Goal: Information Seeking & Learning: Learn about a topic

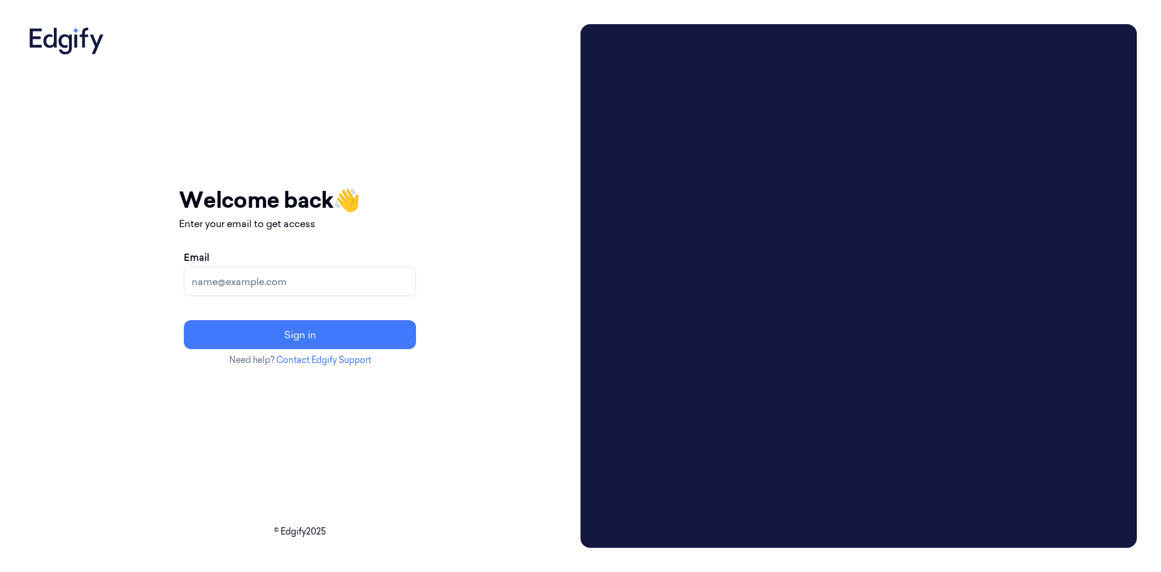
click at [363, 274] on input "Email" at bounding box center [300, 281] width 232 height 29
click at [378, 273] on input "Email" at bounding box center [300, 281] width 232 height 29
paste input "cybersafept1@gmail.com"
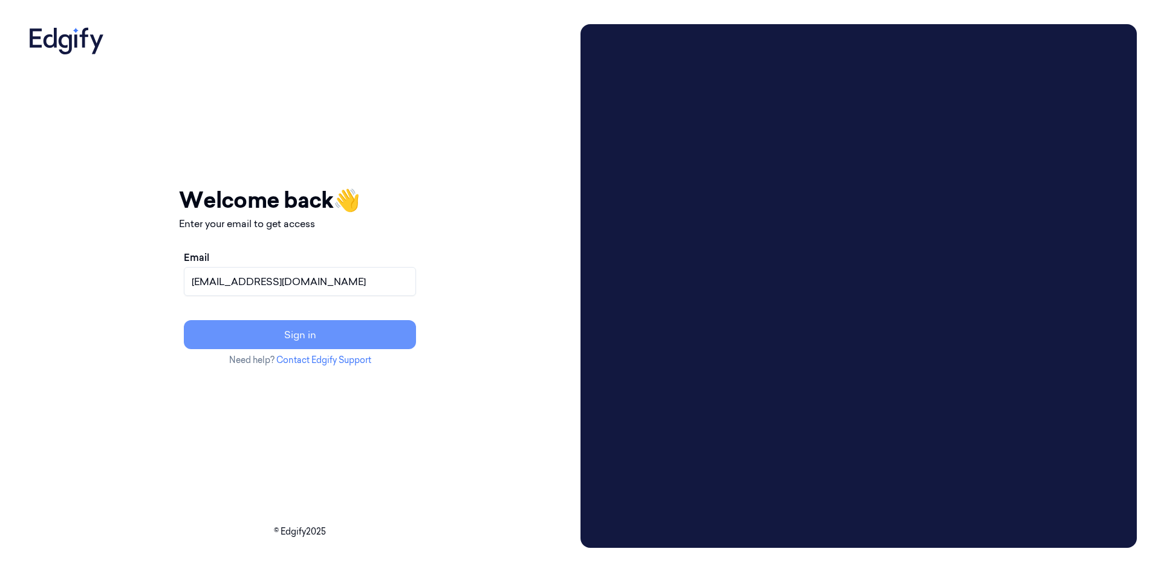
type input "cybersafept1@gmail.com"
click at [382, 340] on button "Sign in" at bounding box center [300, 334] width 232 height 29
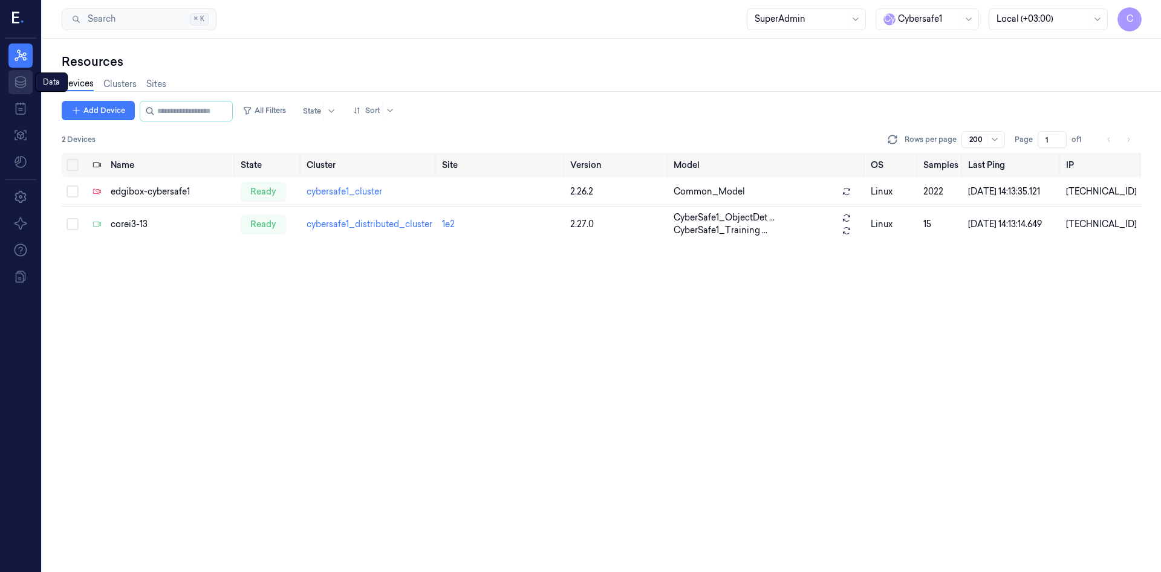
click at [24, 83] on icon at bounding box center [20, 82] width 15 height 15
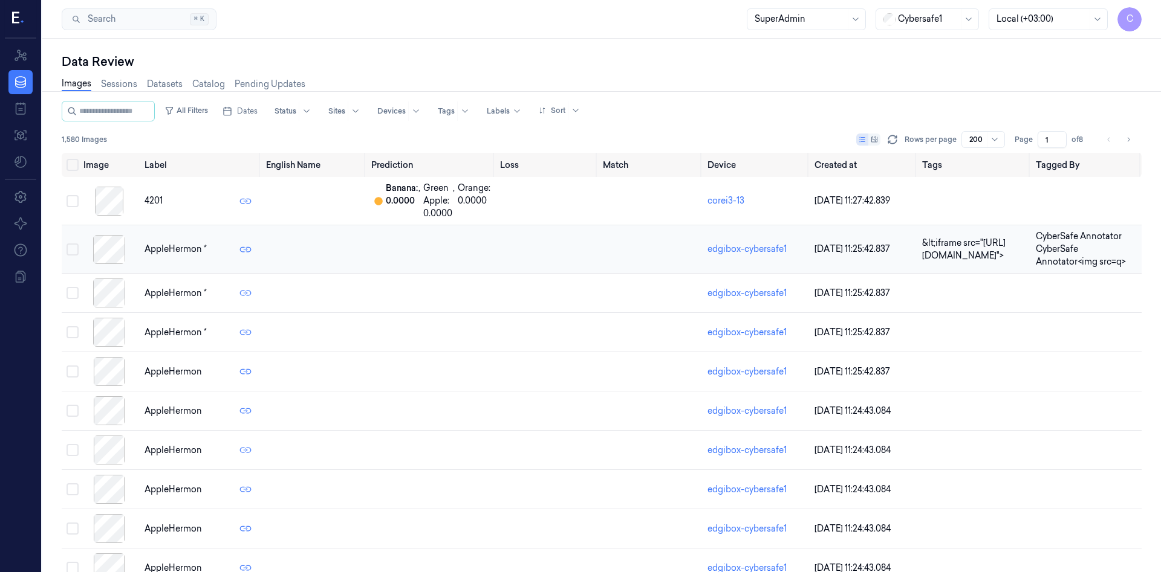
click at [1046, 257] on span "CyberSafe Annotator CyberSafe Annotator<img src=q>" at bounding box center [1081, 249] width 90 height 36
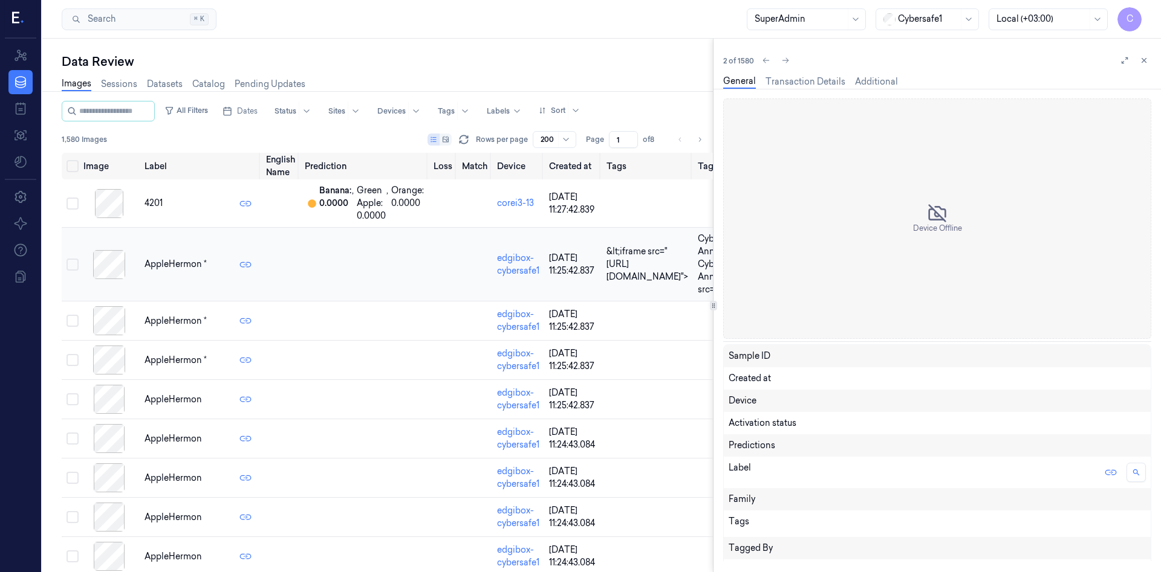
click at [245, 251] on td "AppleHermon *" at bounding box center [201, 265] width 122 height 74
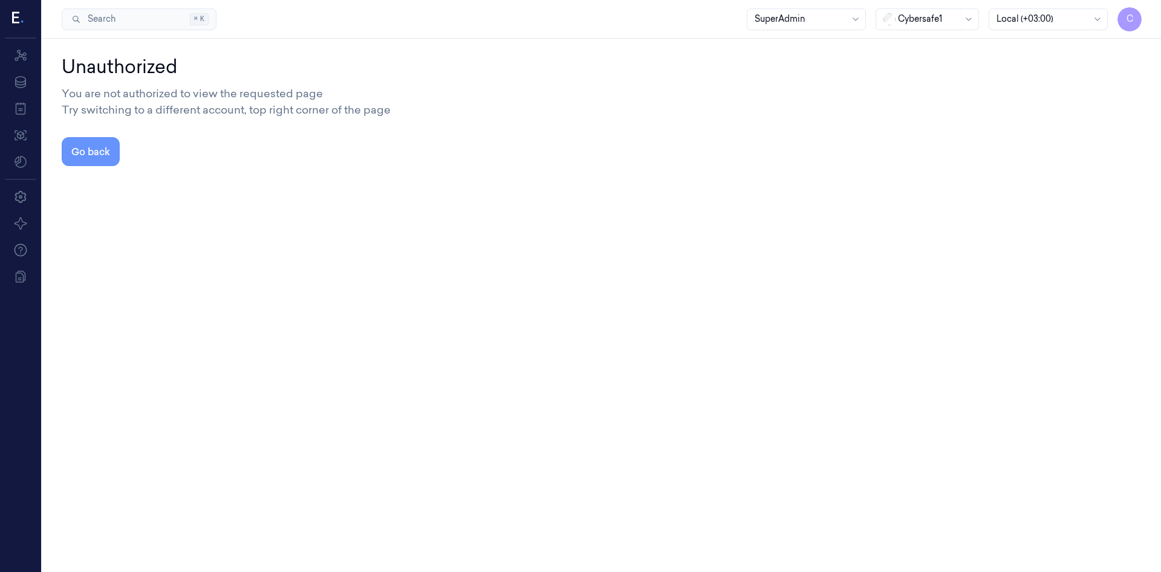
click at [99, 150] on button "Go back" at bounding box center [91, 151] width 58 height 29
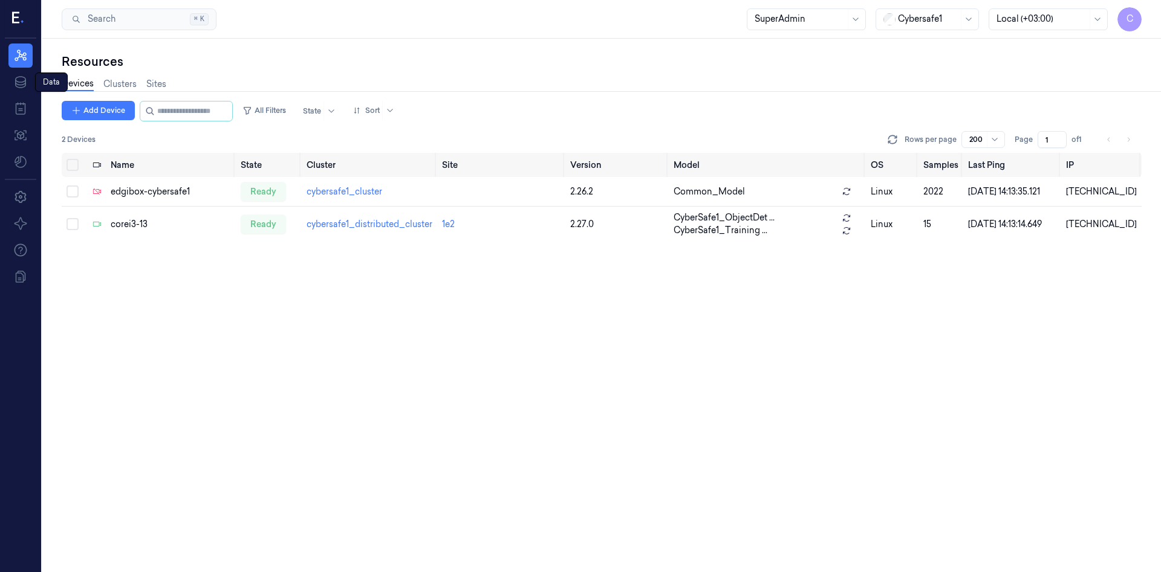
click at [19, 68] on nav "Resources Data Data Data Jobs Models" at bounding box center [20, 109] width 36 height 131
click at [21, 77] on icon at bounding box center [20, 82] width 11 height 12
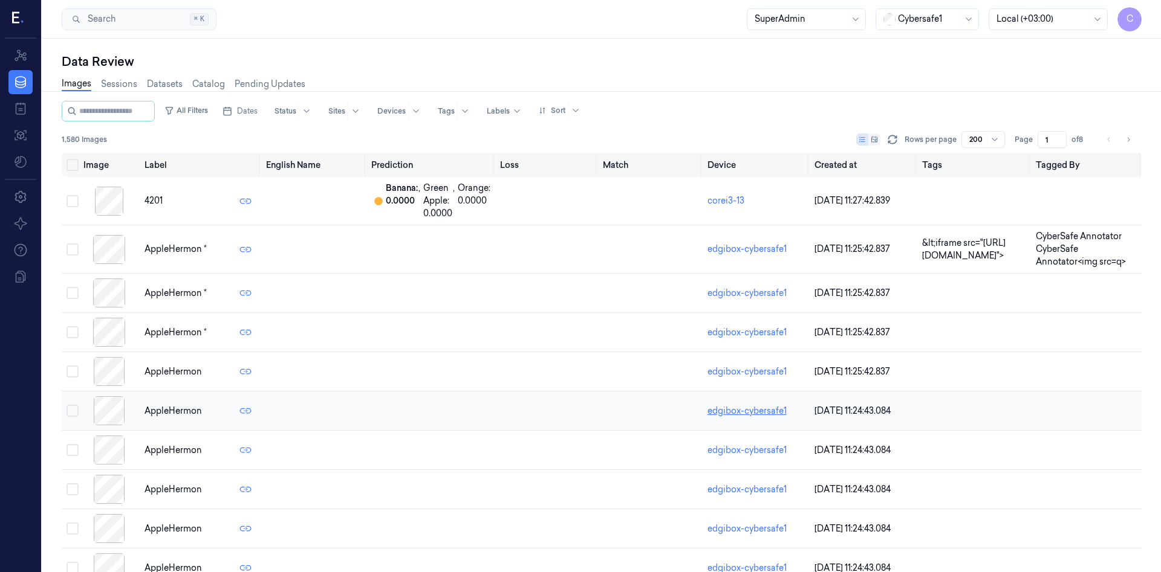
click at [724, 407] on link "edgibox-cybersafe1" at bounding box center [746, 411] width 79 height 11
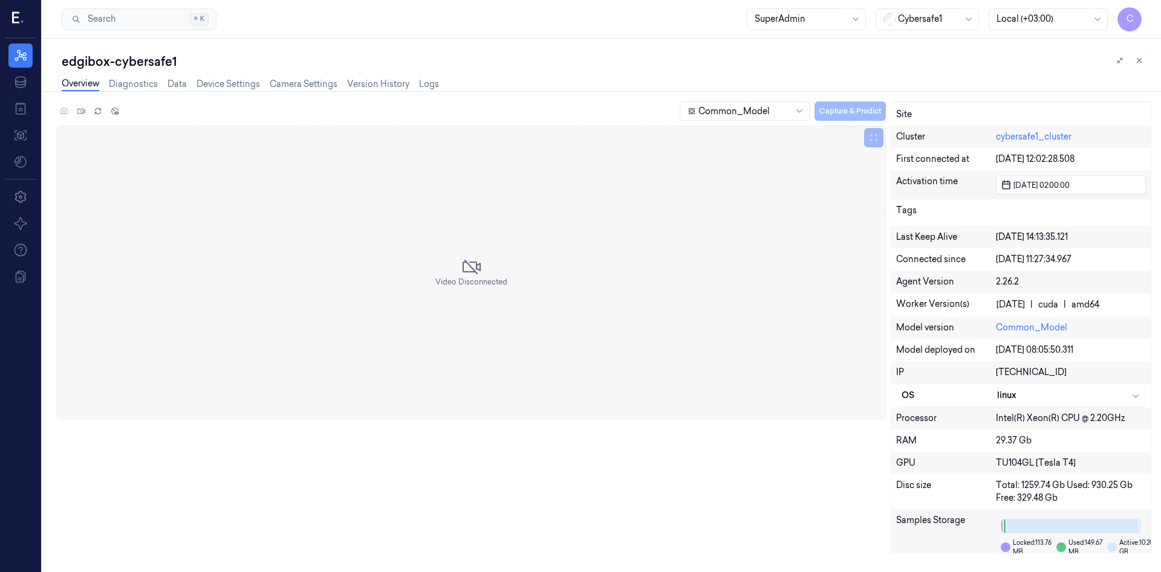
scroll to position [214, 0]
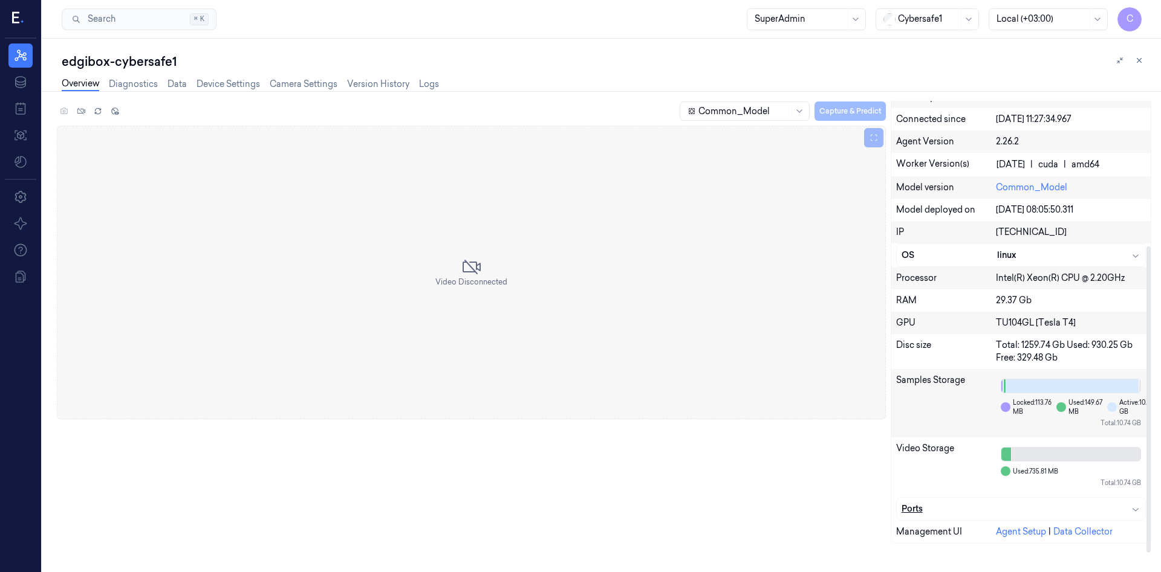
click at [1132, 513] on icon "button" at bounding box center [1135, 510] width 10 height 10
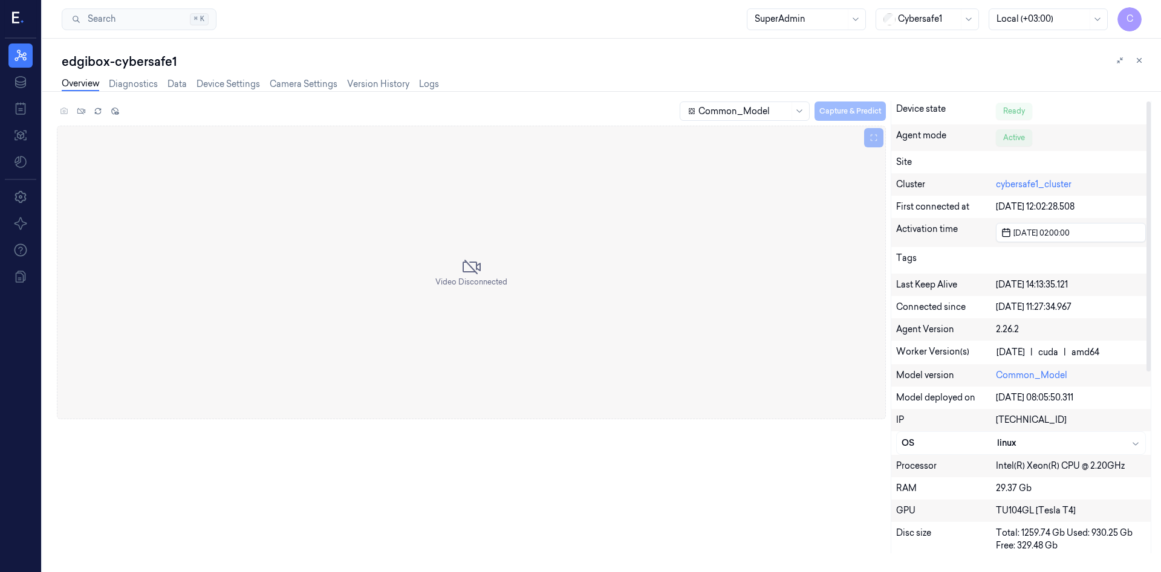
scroll to position [0, 0]
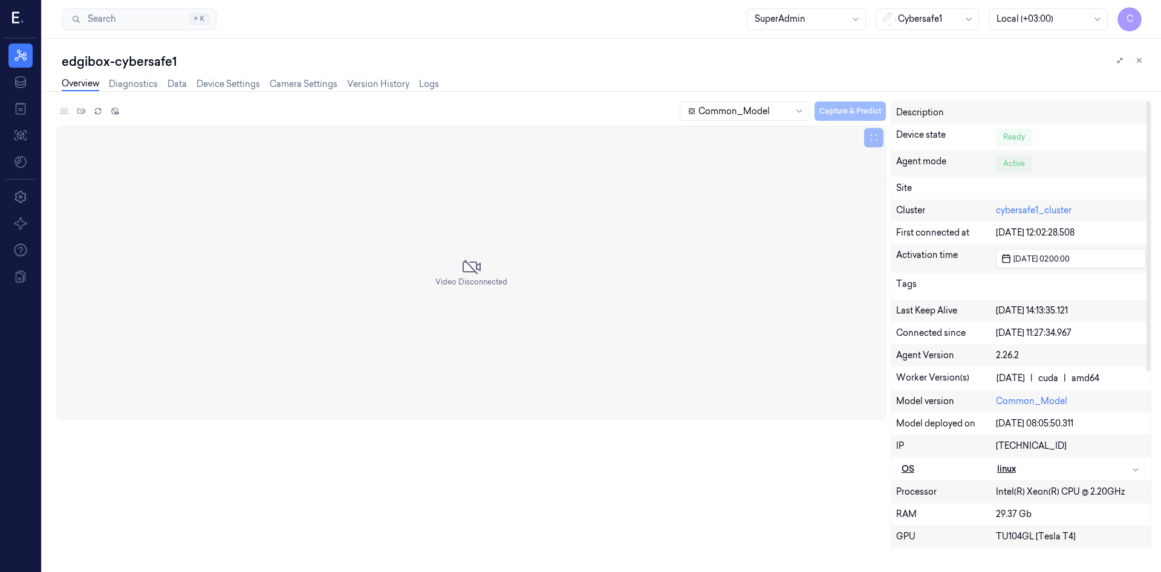
click at [1106, 467] on div "linux" at bounding box center [1068, 469] width 143 height 13
click at [130, 87] on link "Diagnostics" at bounding box center [133, 84] width 49 height 14
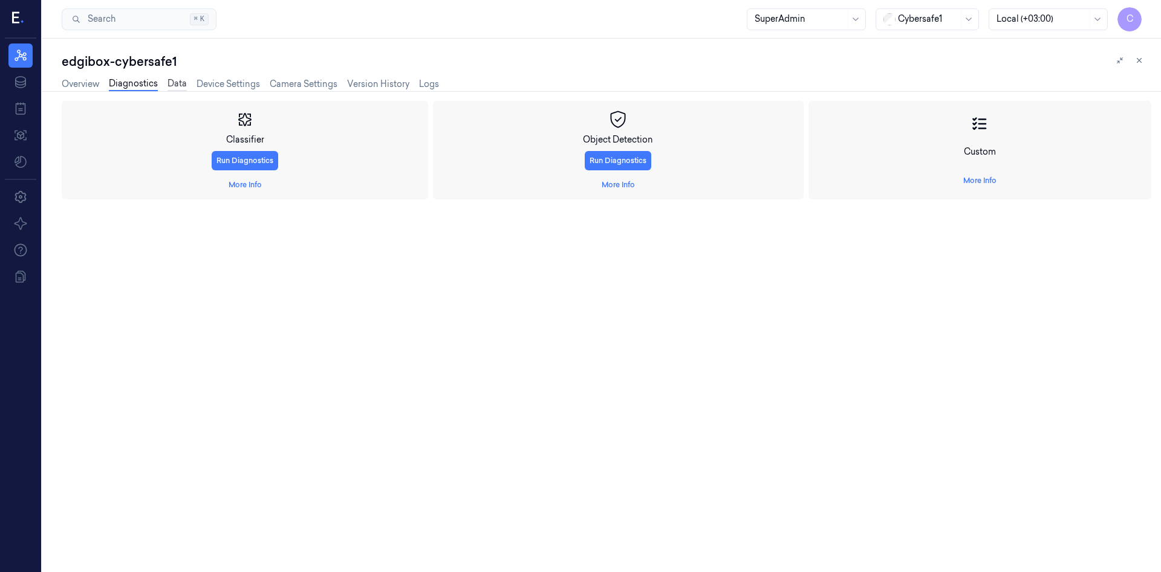
click at [180, 87] on link "Data" at bounding box center [176, 84] width 19 height 14
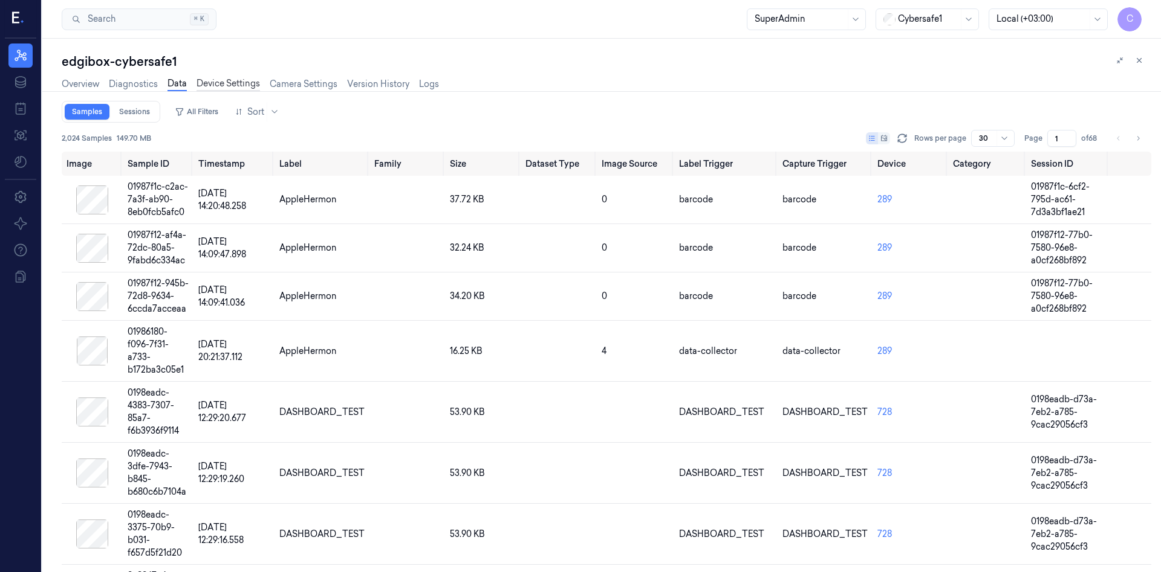
click at [210, 88] on link "Device Settings" at bounding box center [227, 84] width 63 height 14
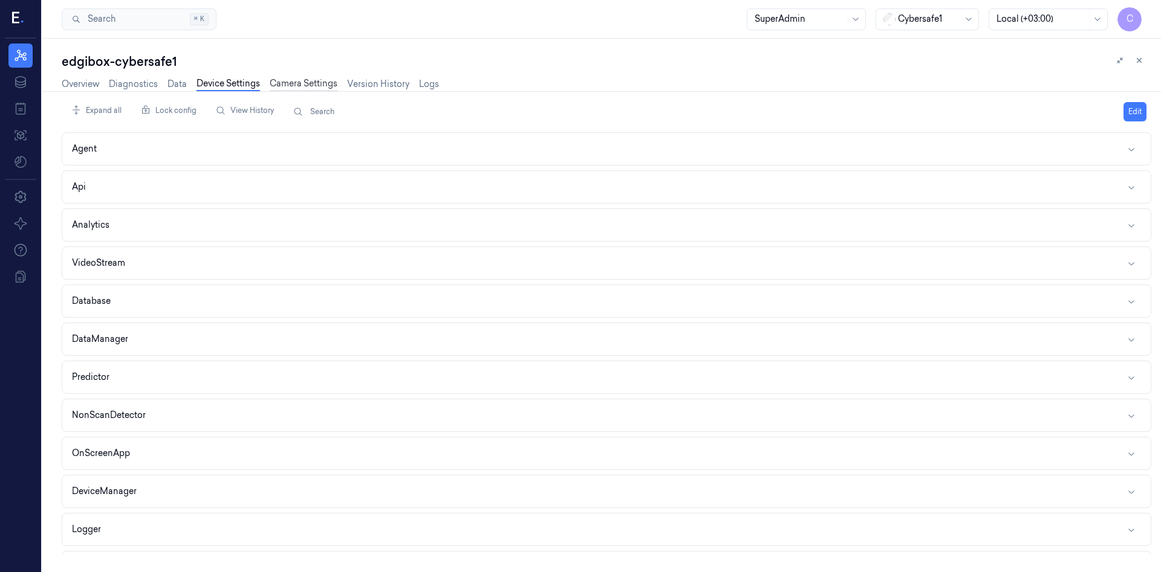
click at [282, 83] on link "Camera Settings" at bounding box center [304, 84] width 68 height 14
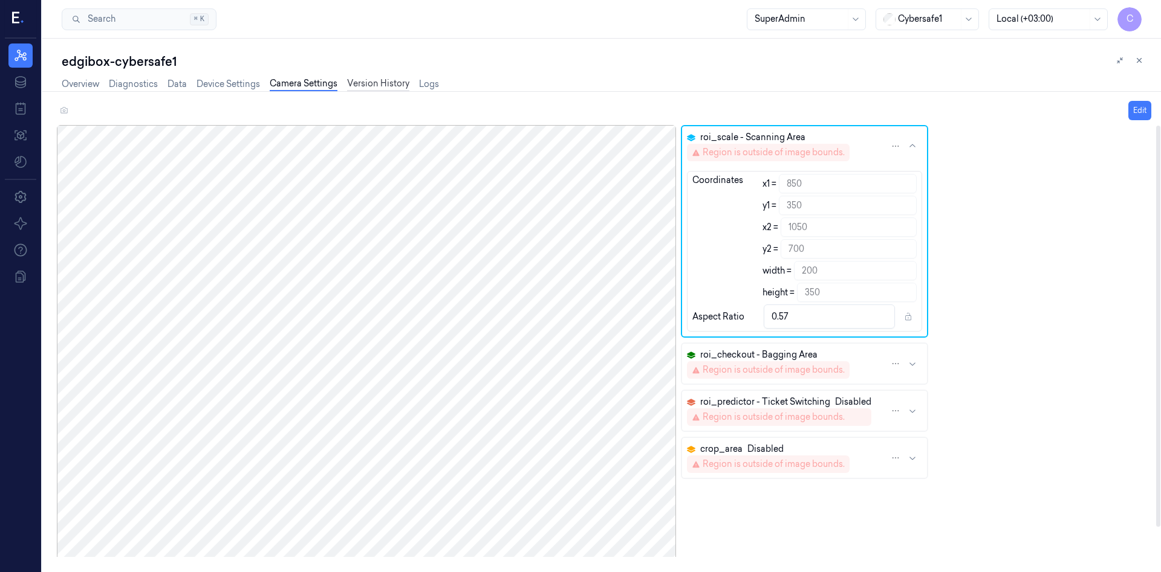
click at [379, 81] on link "Version History" at bounding box center [378, 84] width 62 height 14
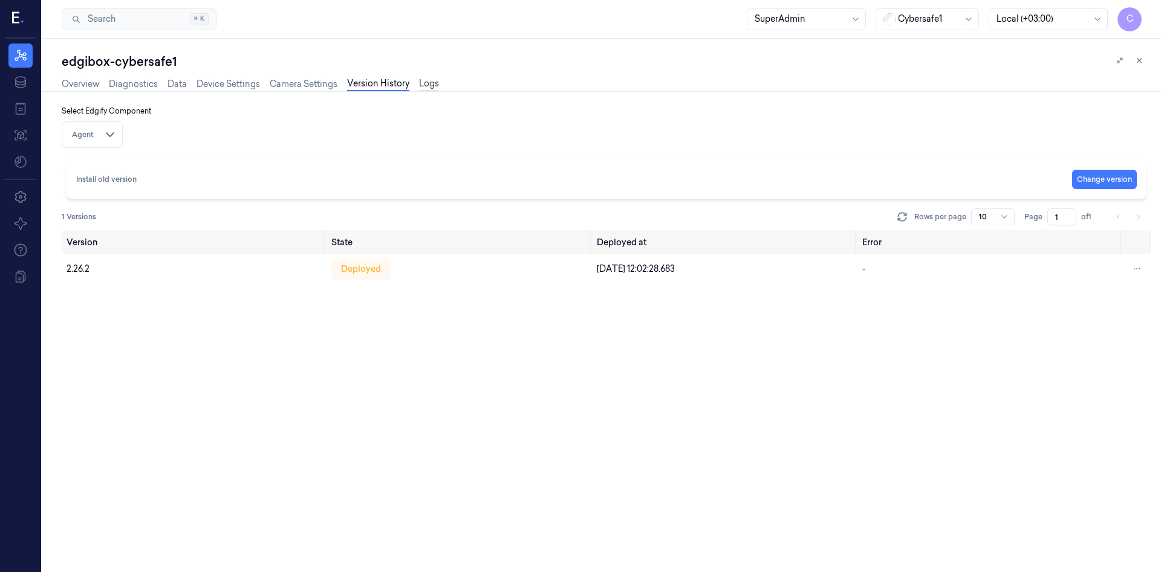
click at [430, 85] on link "Logs" at bounding box center [429, 84] width 20 height 14
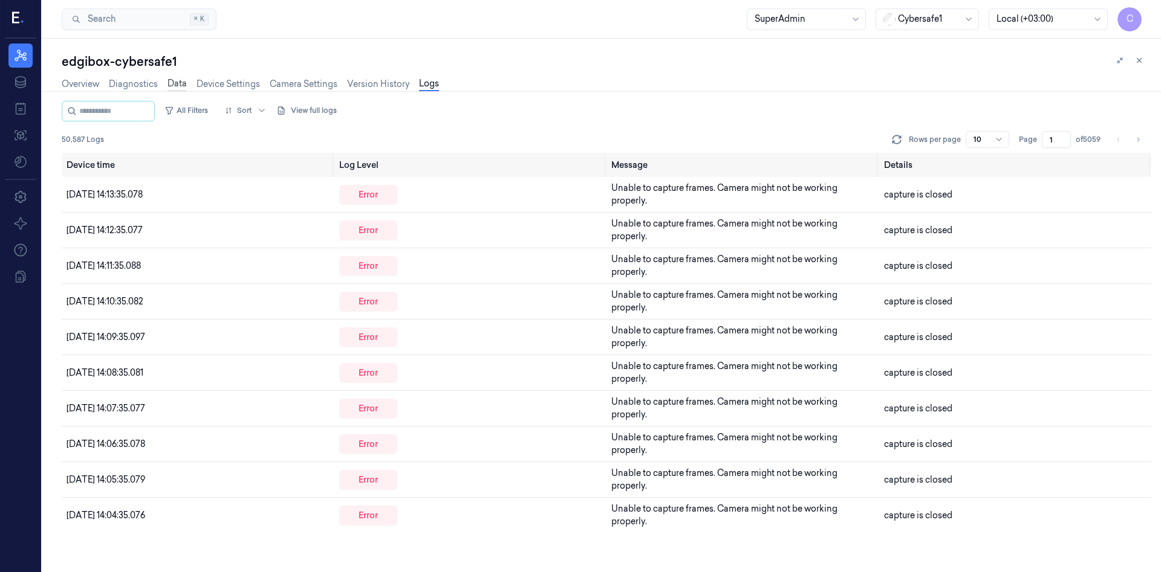
click at [175, 78] on link "Data" at bounding box center [176, 84] width 19 height 14
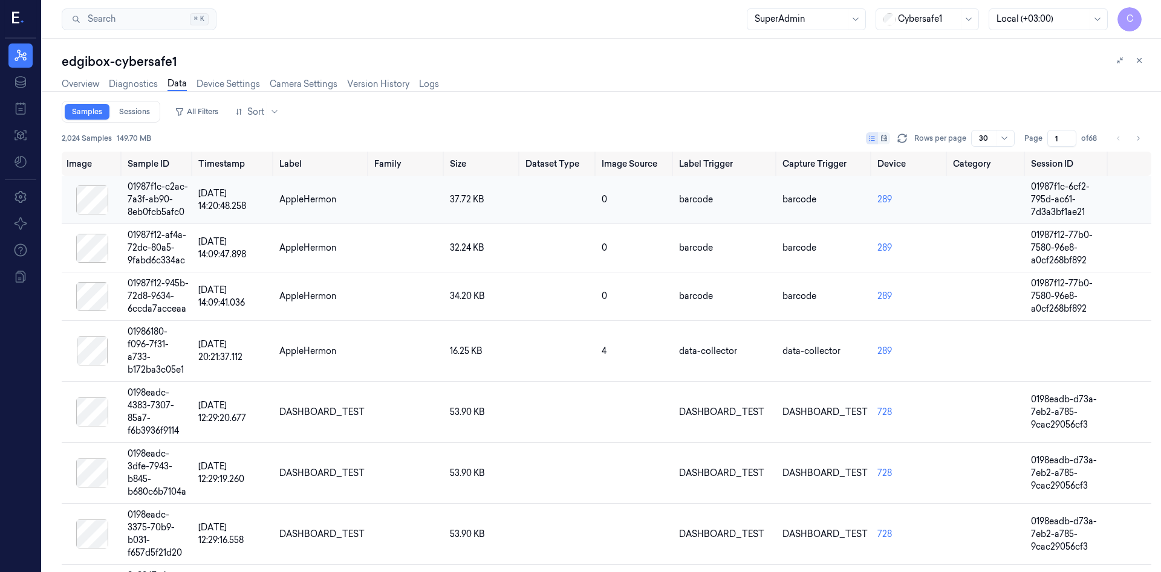
click at [193, 205] on td "01987f1c-c2ac-7a3f-ab90-8eb0fcb5afc0" at bounding box center [158, 200] width 71 height 48
click at [189, 198] on div "01987f1c-c2ac-7a3f-ab90-8eb0fcb5afc0" at bounding box center [158, 200] width 61 height 38
click at [94, 203] on div at bounding box center [91, 200] width 51 height 29
click at [889, 202] on link "289" at bounding box center [884, 199] width 15 height 11
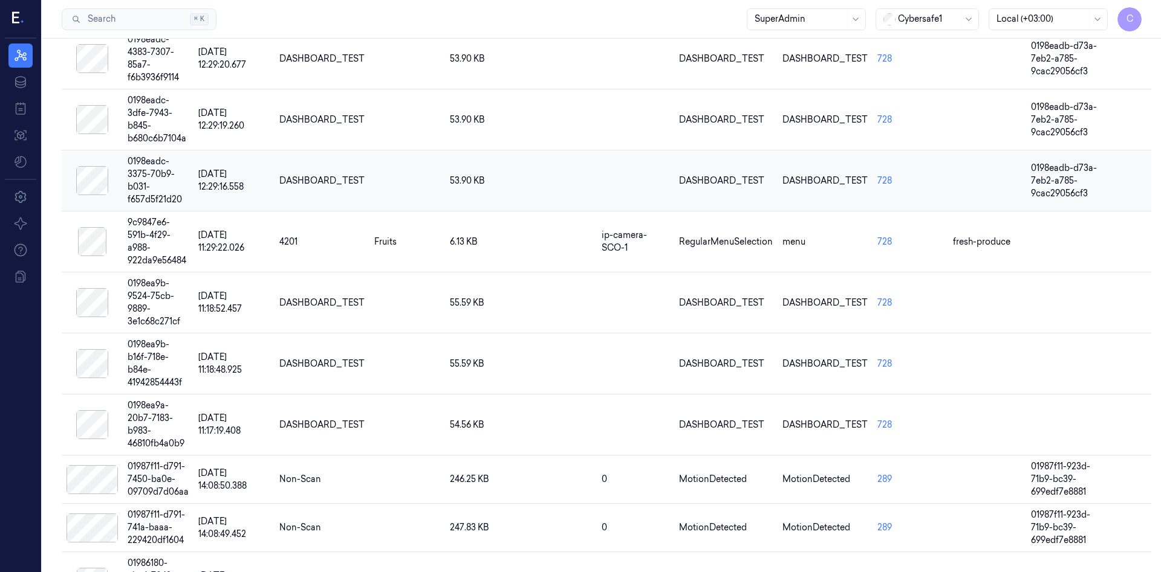
scroll to position [326, 0]
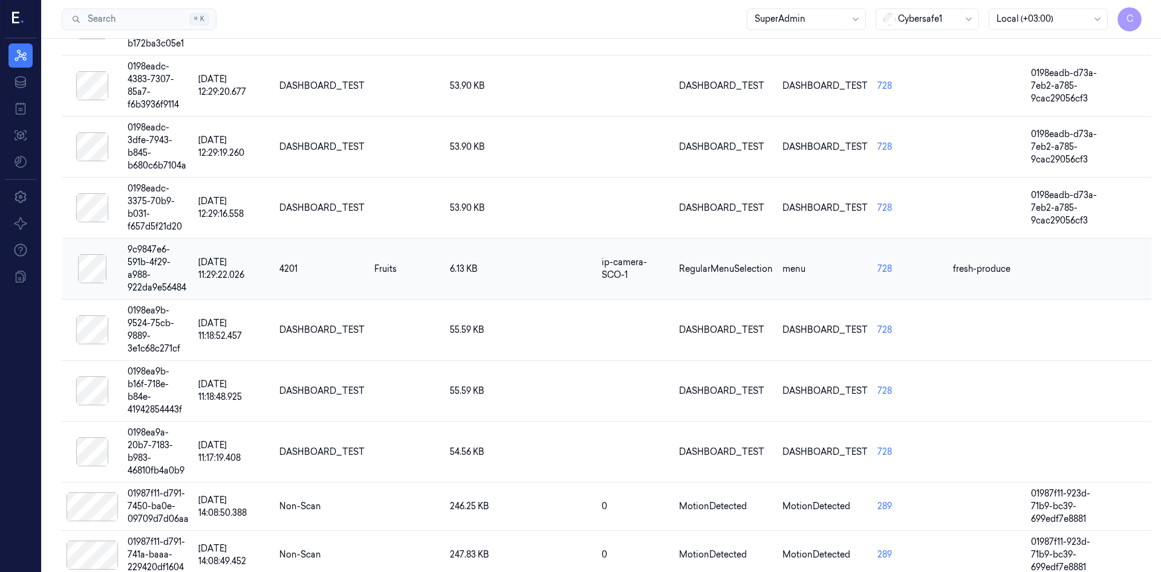
click at [665, 239] on td "ip-camera-SCO-1" at bounding box center [635, 269] width 77 height 61
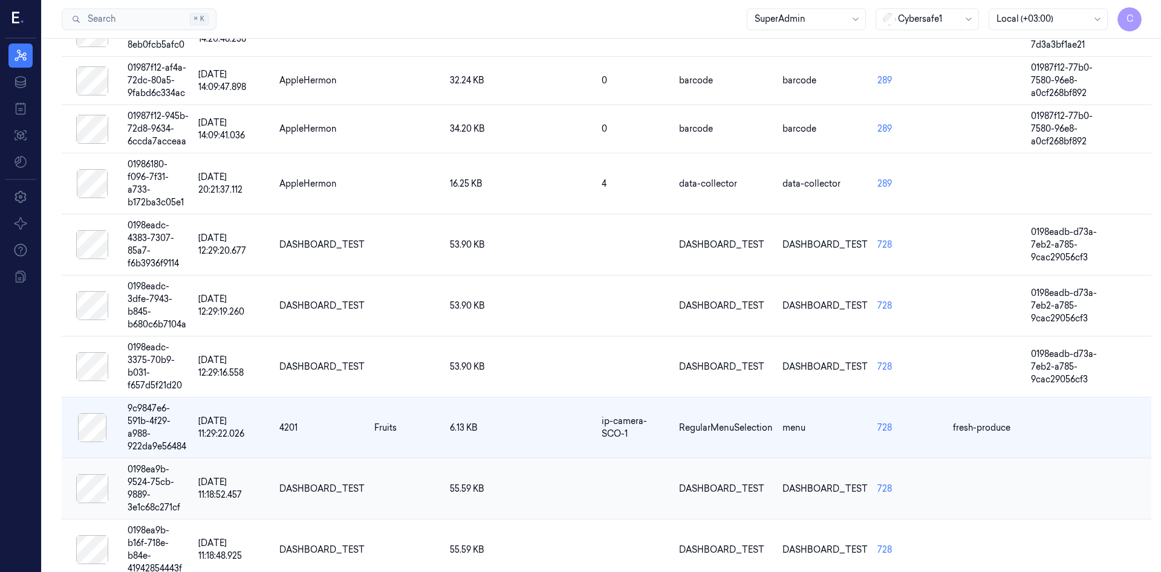
scroll to position [167, 0]
click at [727, 398] on td "RegularMenuSelection" at bounding box center [725, 428] width 103 height 61
click at [886, 423] on link "728" at bounding box center [884, 428] width 15 height 11
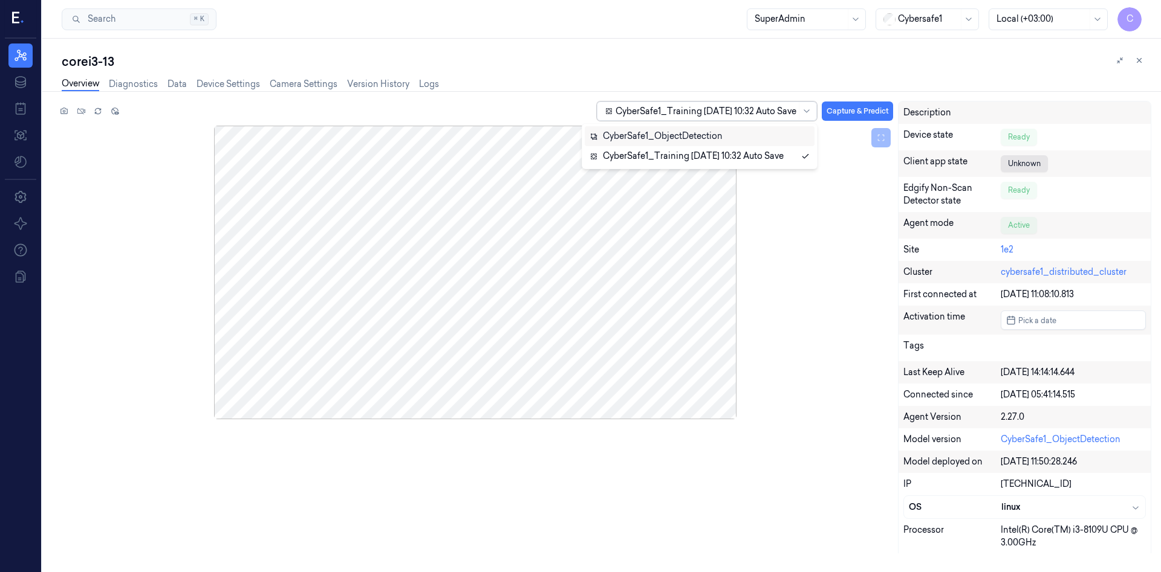
click at [802, 116] on div at bounding box center [806, 111] width 15 height 18
click at [1008, 252] on link "1e2" at bounding box center [1006, 249] width 13 height 11
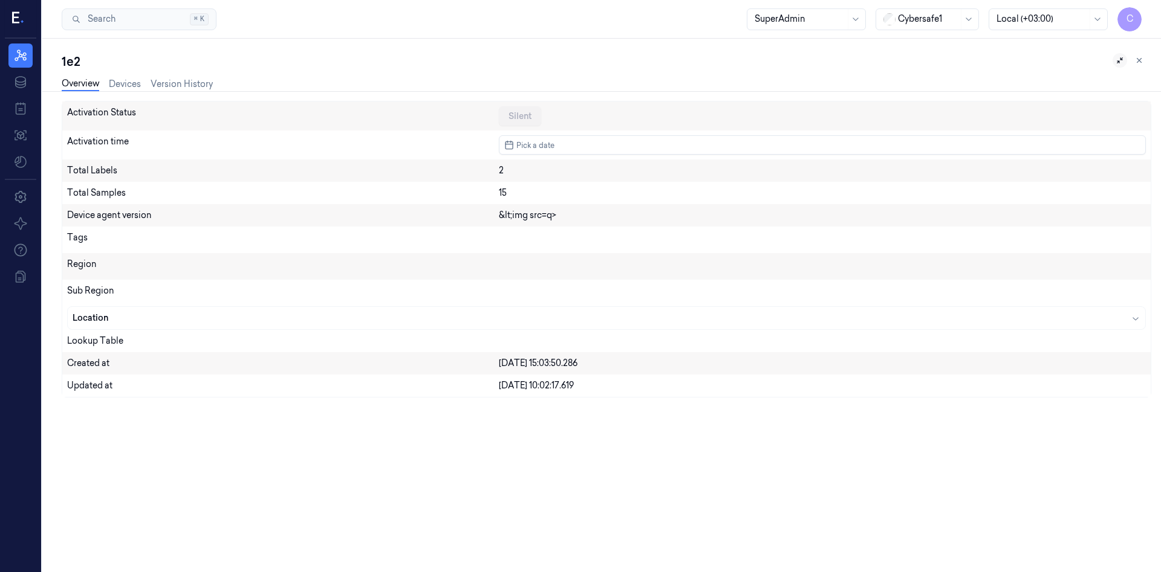
click at [1118, 57] on icon at bounding box center [1119, 60] width 8 height 8
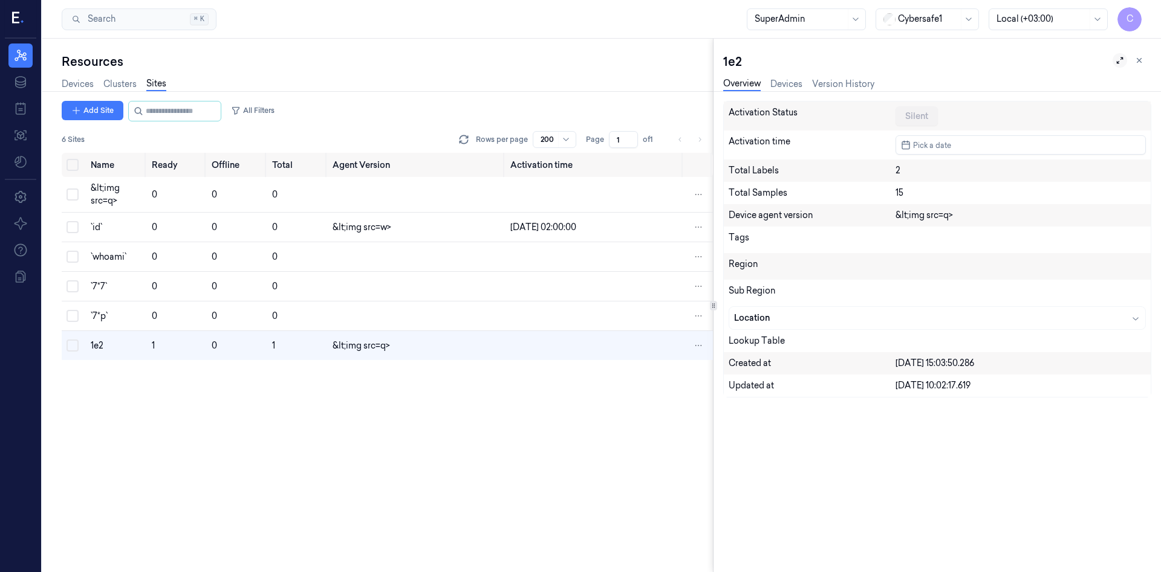
scroll to position [0, 19]
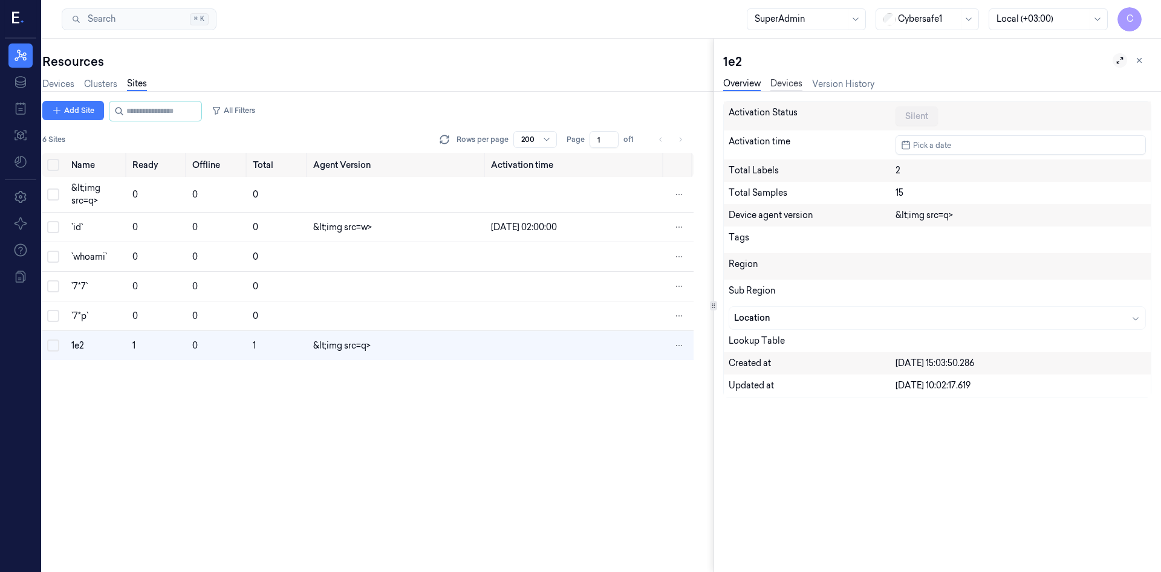
click at [793, 85] on link "Devices" at bounding box center [786, 84] width 32 height 14
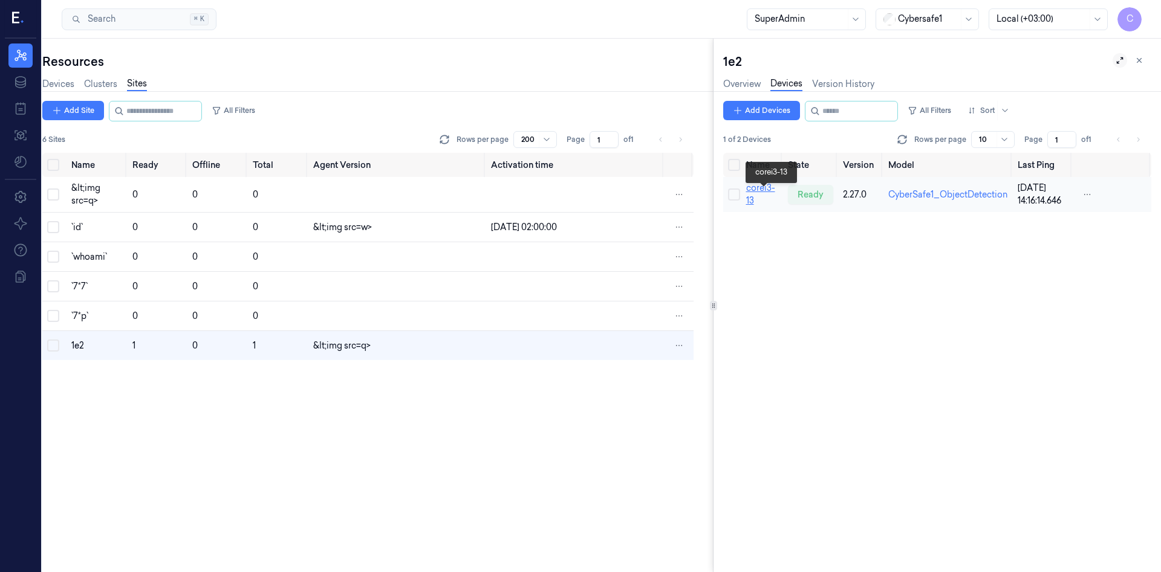
click at [771, 194] on link "corei3-13" at bounding box center [760, 195] width 29 height 24
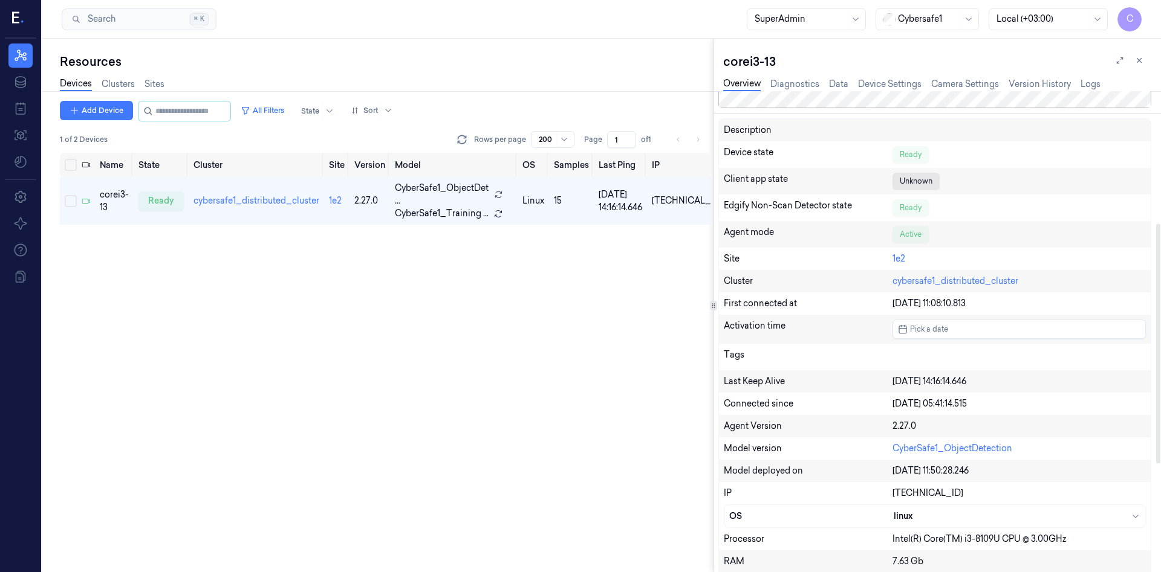
scroll to position [482, 0]
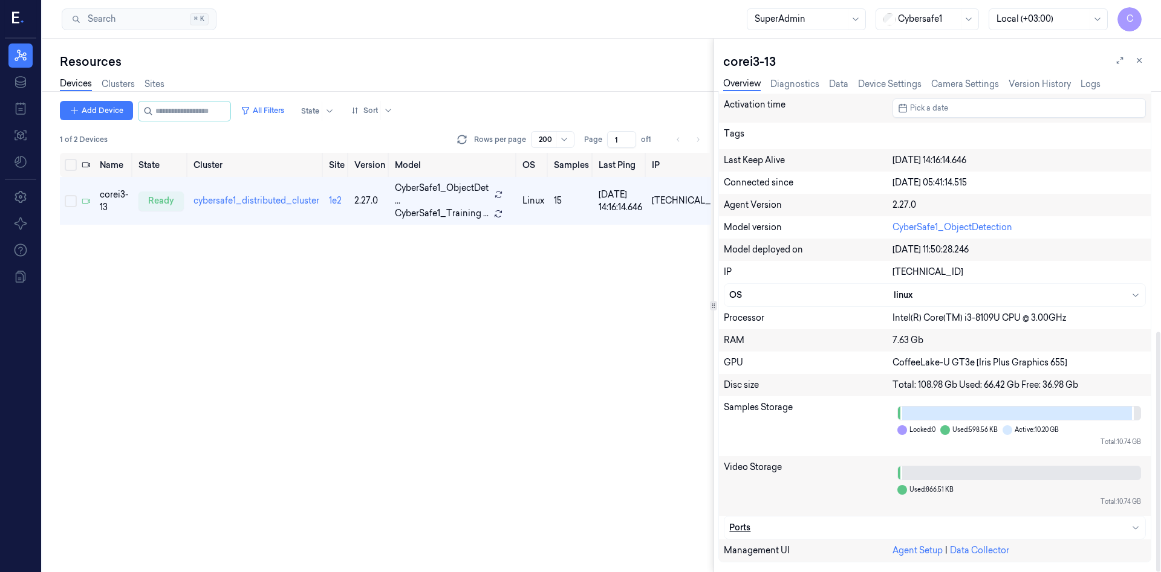
click at [1139, 532] on icon "button" at bounding box center [1135, 528] width 10 height 10
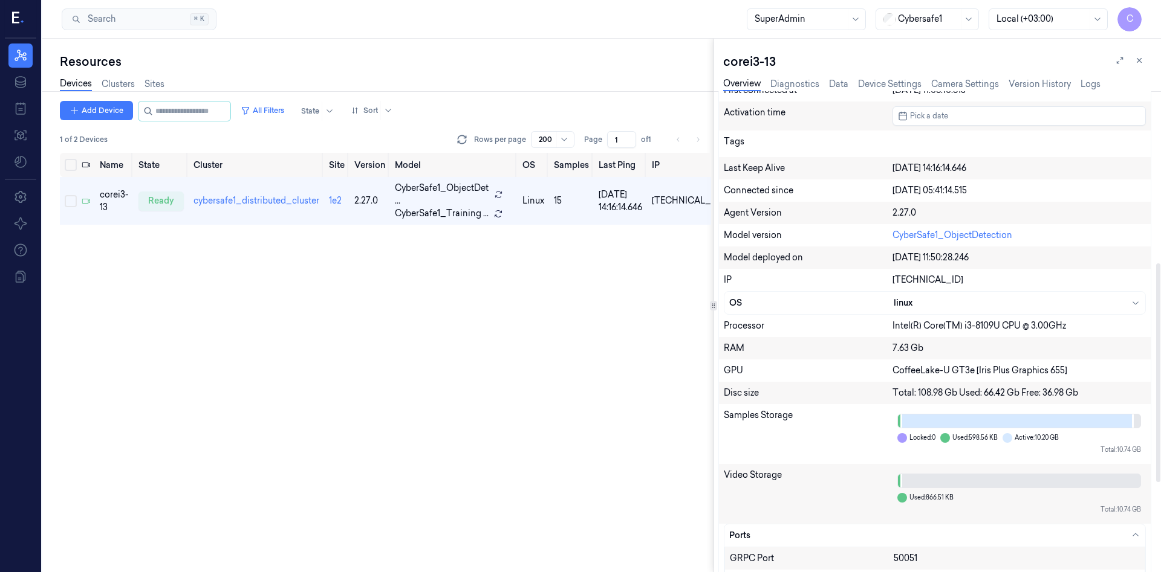
scroll to position [377, 0]
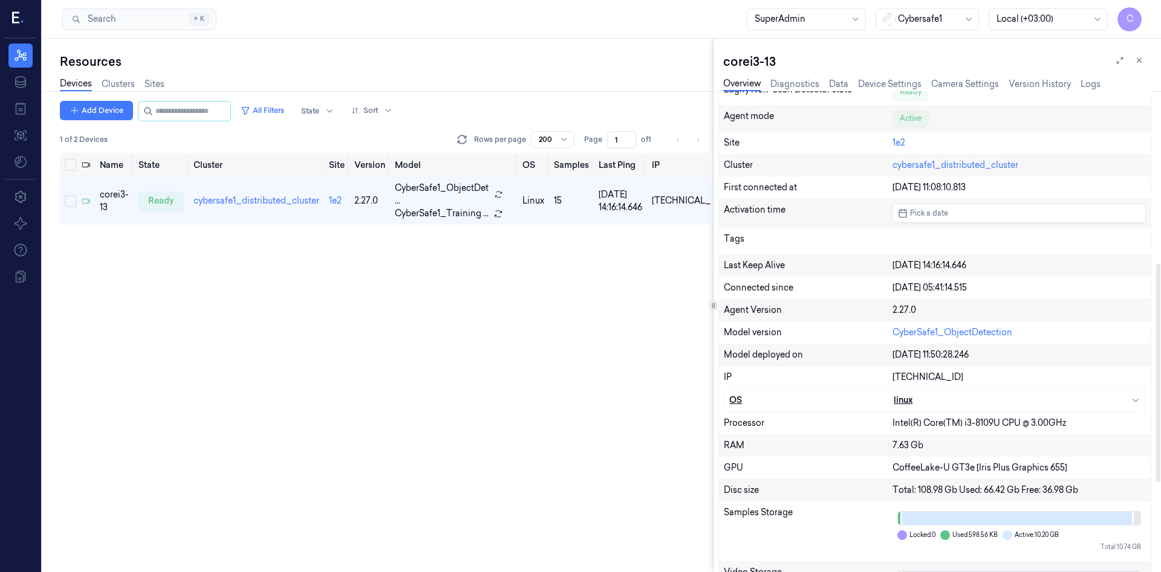
click at [1120, 400] on div "linux" at bounding box center [1016, 400] width 247 height 13
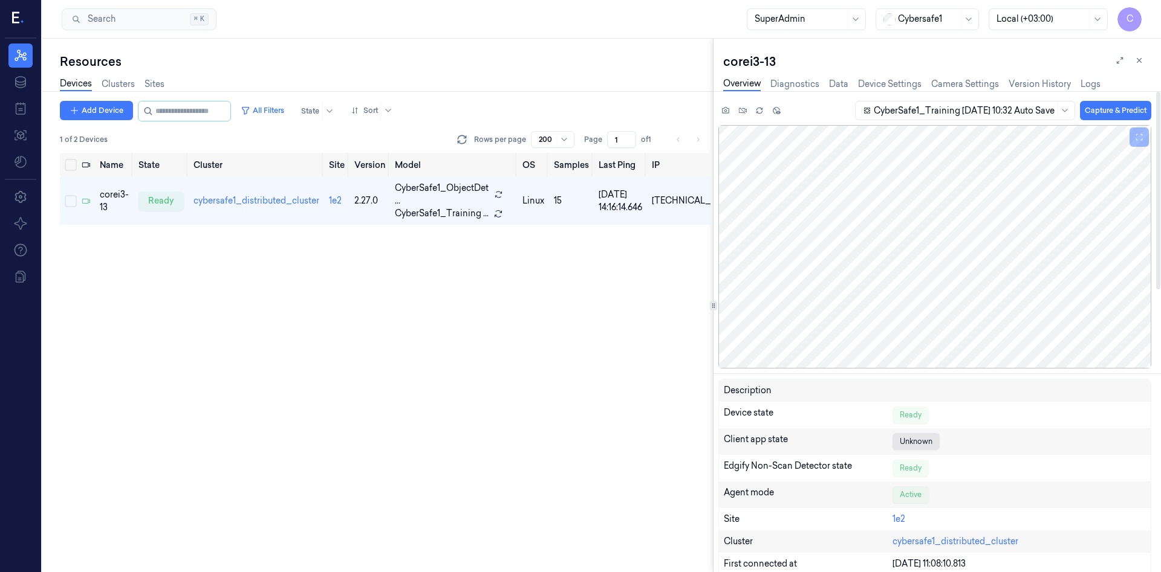
scroll to position [0, 0]
click at [807, 81] on link "Diagnostics" at bounding box center [794, 84] width 49 height 14
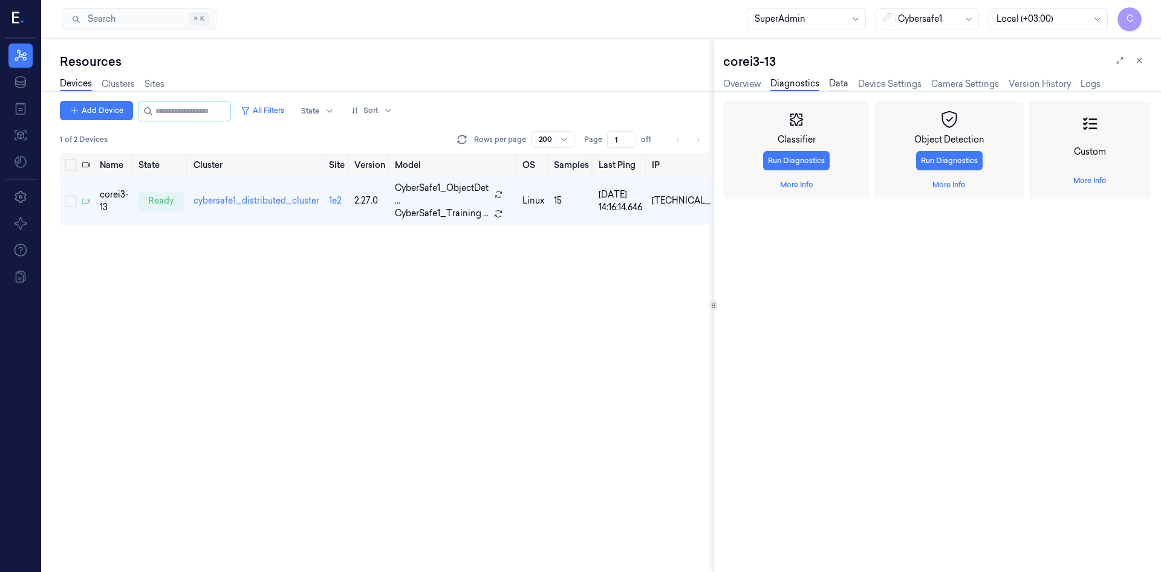
click at [837, 85] on link "Data" at bounding box center [838, 84] width 19 height 14
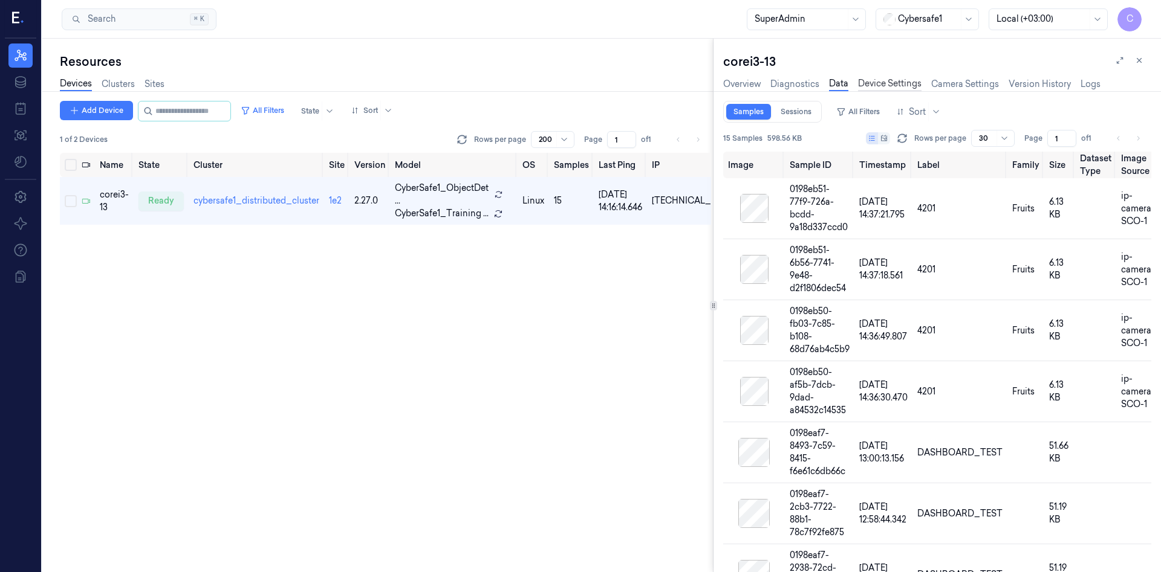
click at [881, 87] on link "Device Settings" at bounding box center [889, 84] width 63 height 14
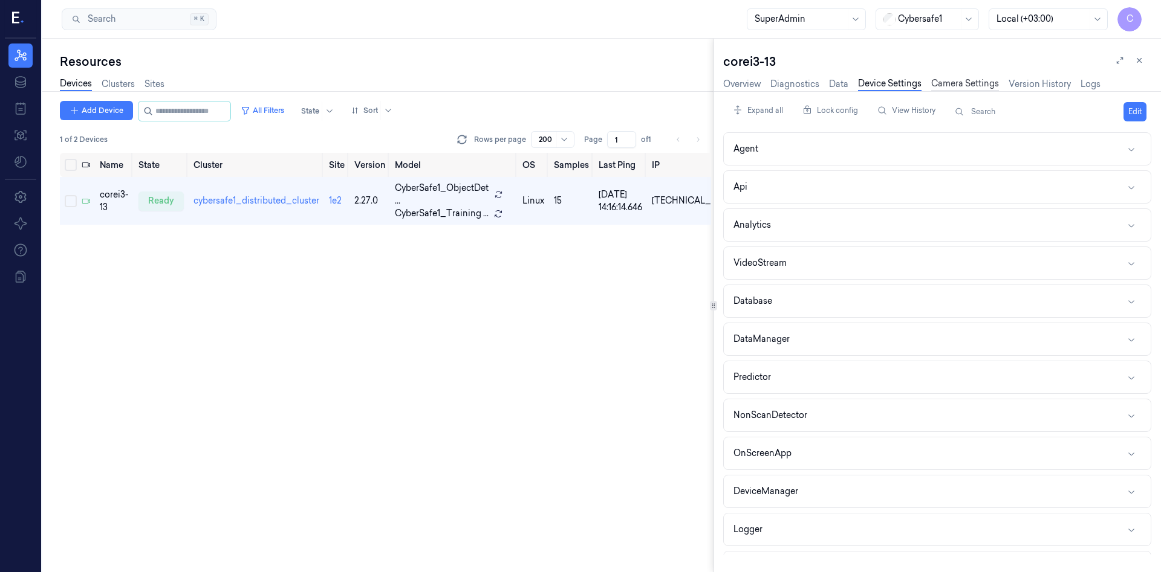
click at [980, 88] on link "Camera Settings" at bounding box center [965, 84] width 68 height 14
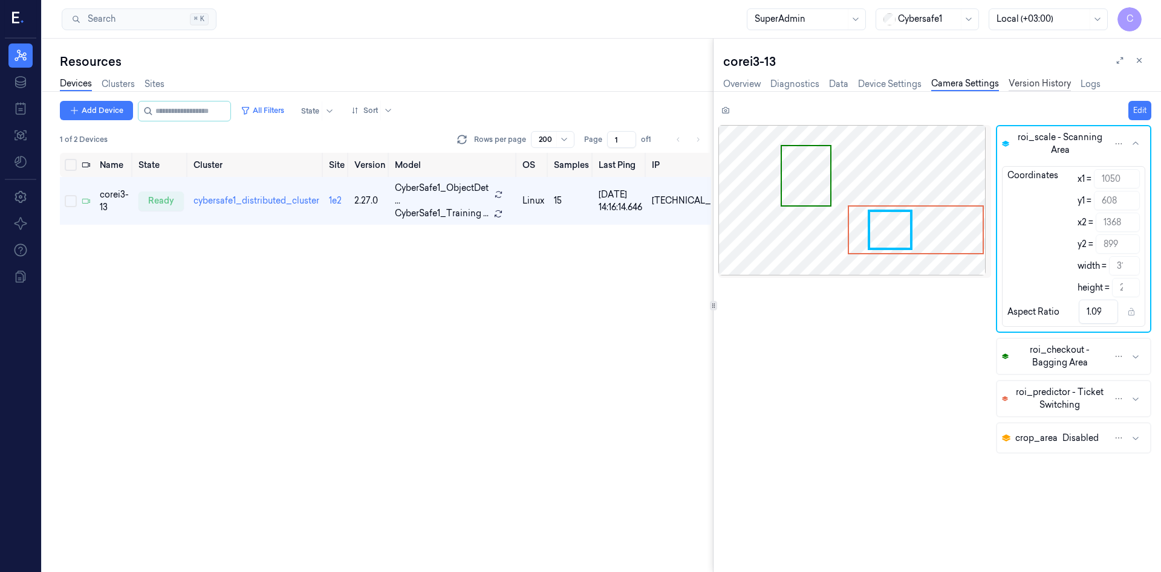
click at [1046, 87] on link "Version History" at bounding box center [1039, 84] width 62 height 14
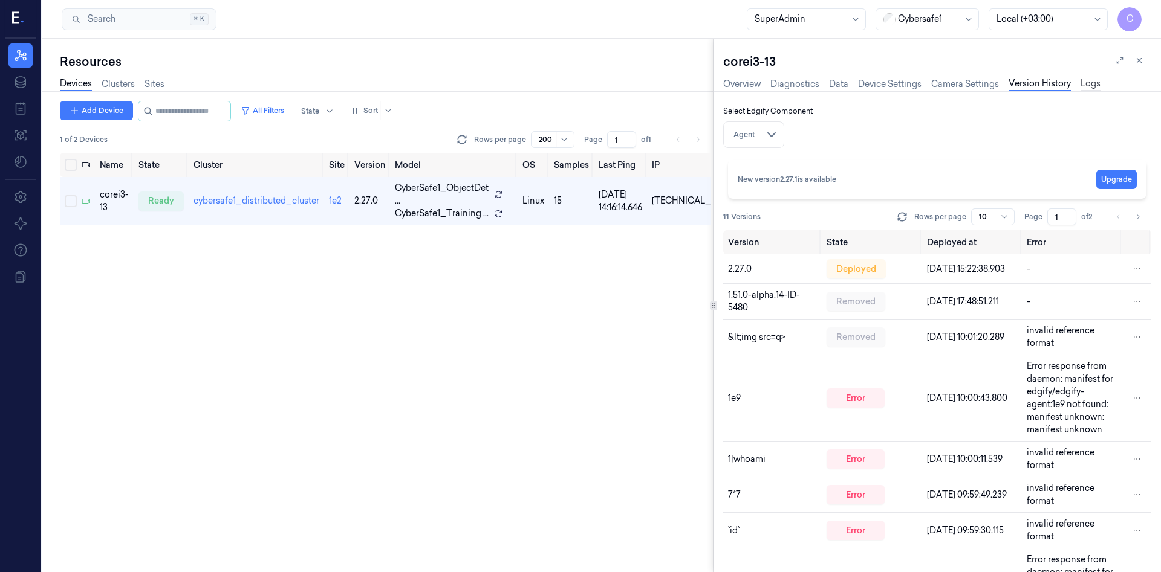
click at [1089, 86] on link "Logs" at bounding box center [1090, 84] width 20 height 14
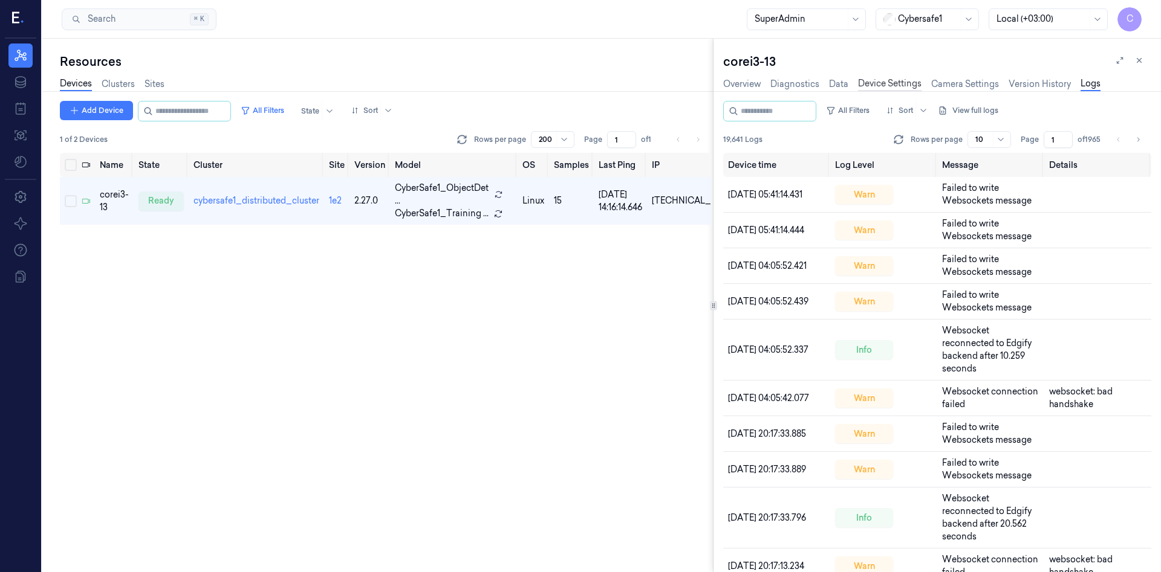
click at [887, 83] on link "Device Settings" at bounding box center [889, 84] width 63 height 14
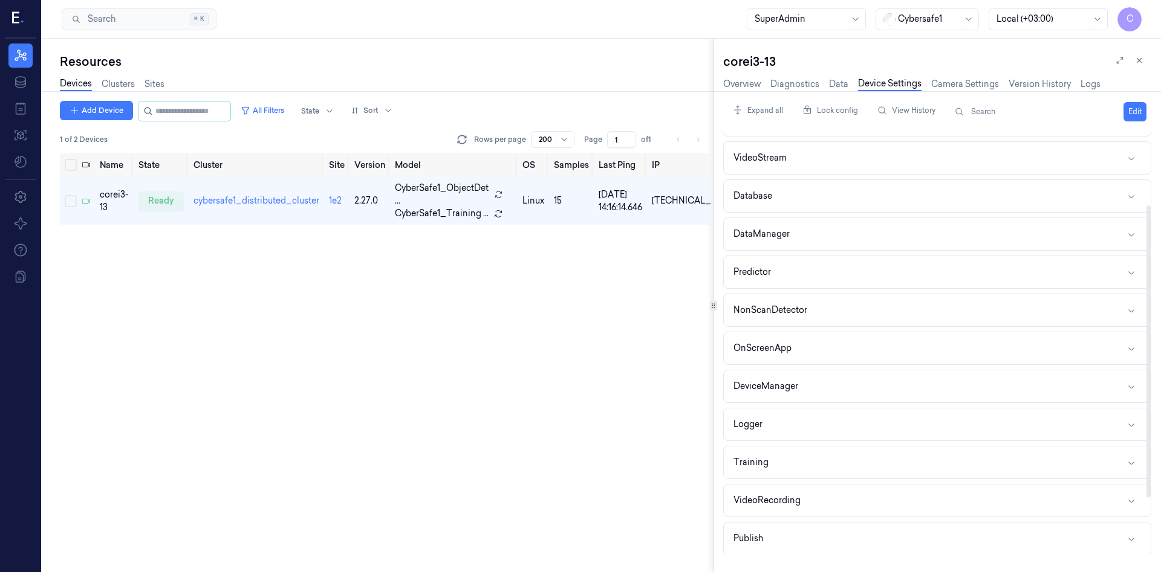
scroll to position [187, 0]
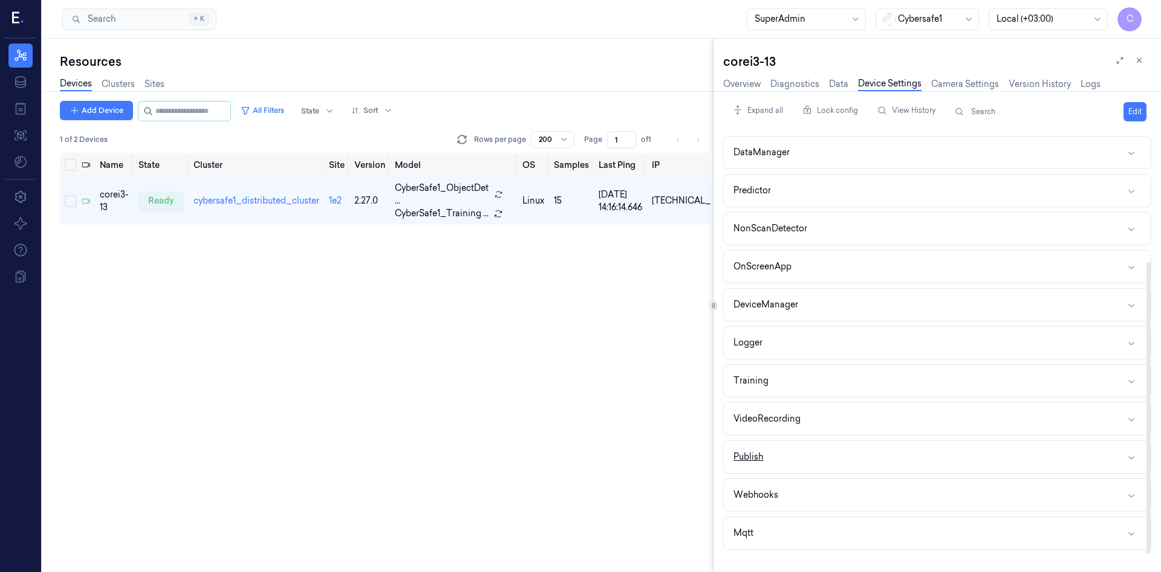
click at [768, 456] on button "Publish" at bounding box center [937, 457] width 427 height 32
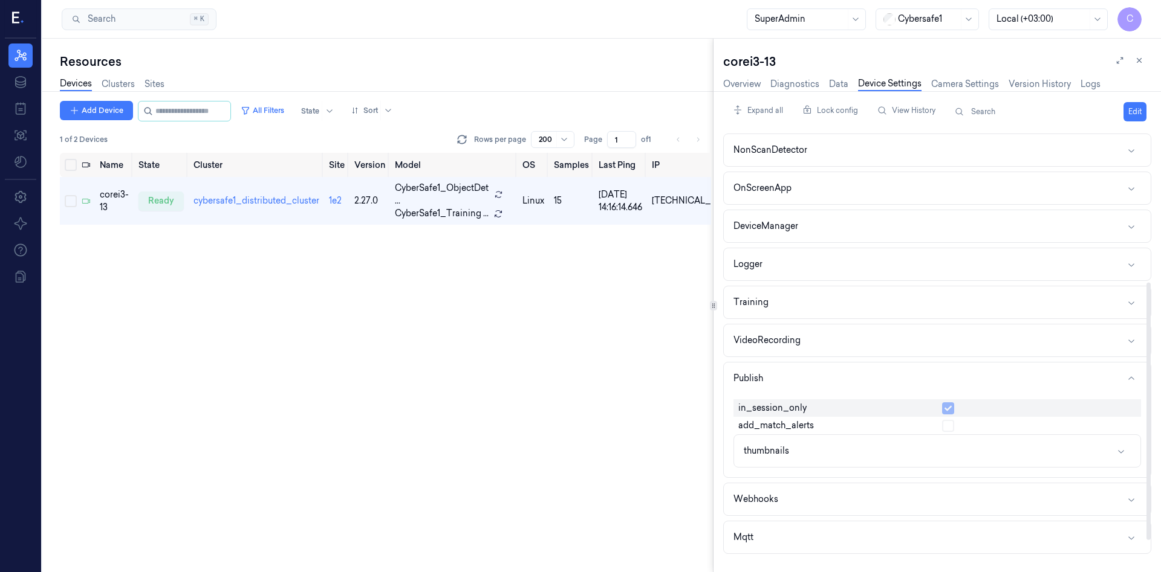
scroll to position [270, 0]
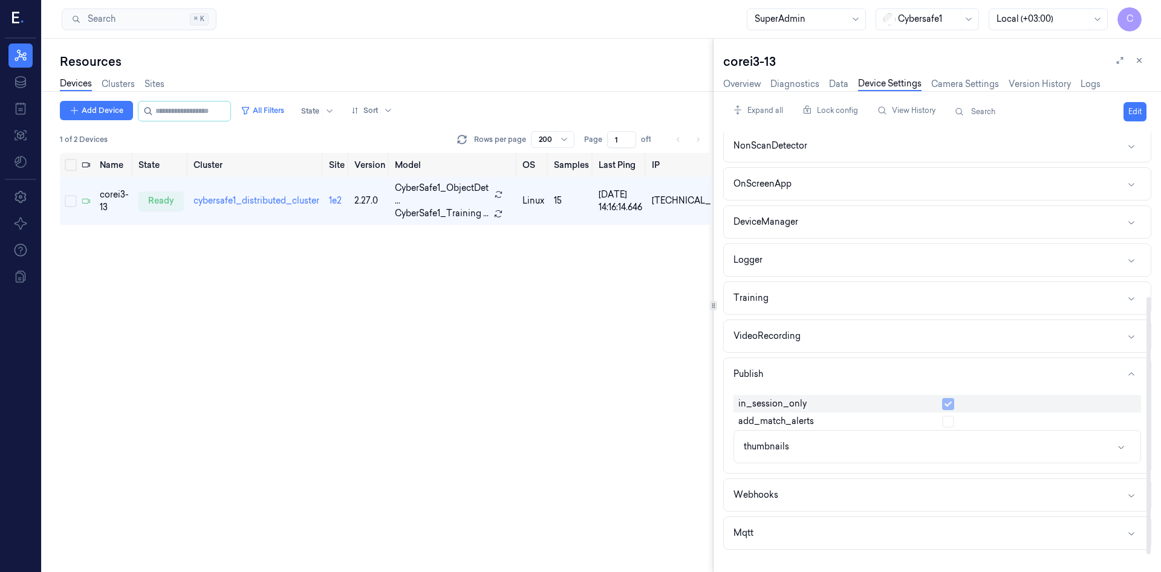
click at [837, 465] on div "in_session_only add_match_alerts thumbnails" at bounding box center [936, 430] width 407 height 78
click at [834, 490] on button "Webhooks" at bounding box center [937, 495] width 427 height 32
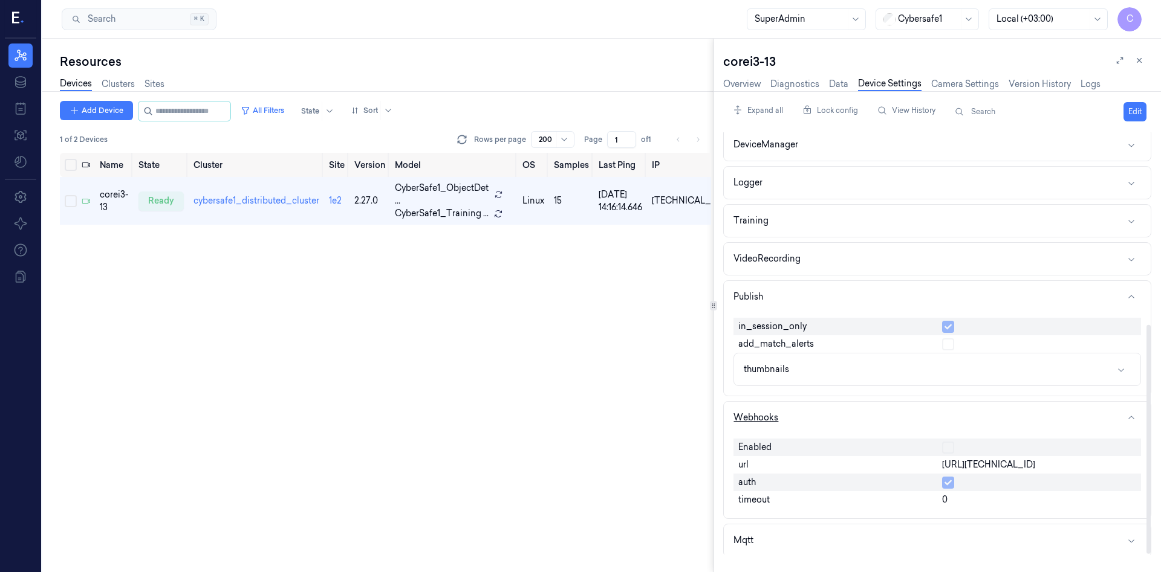
scroll to position [354, 0]
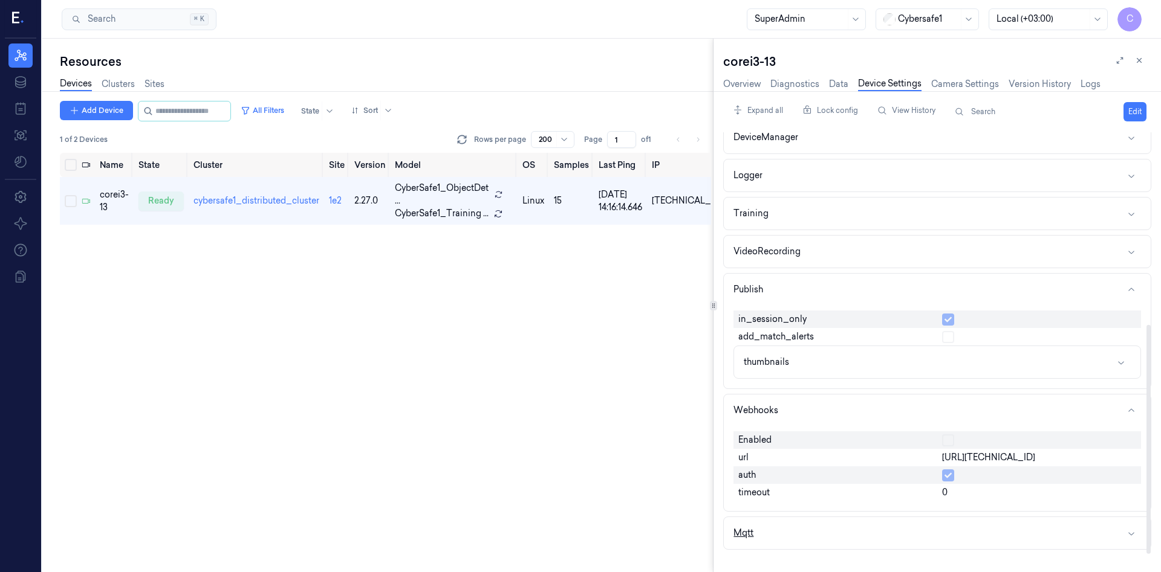
click at [841, 526] on button "Mqtt" at bounding box center [937, 533] width 427 height 32
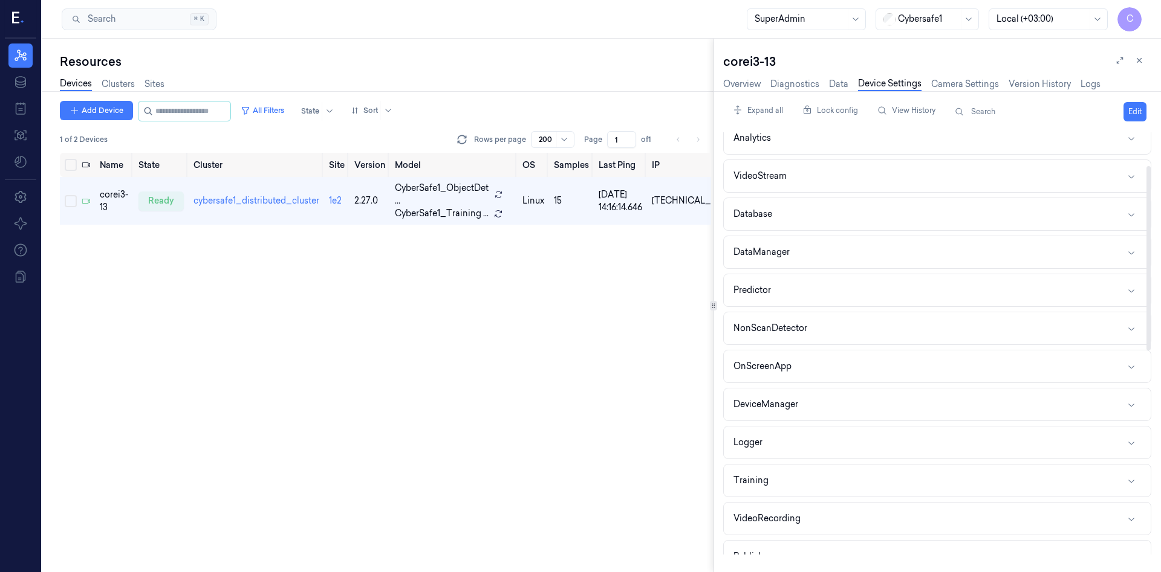
scroll to position [0, 0]
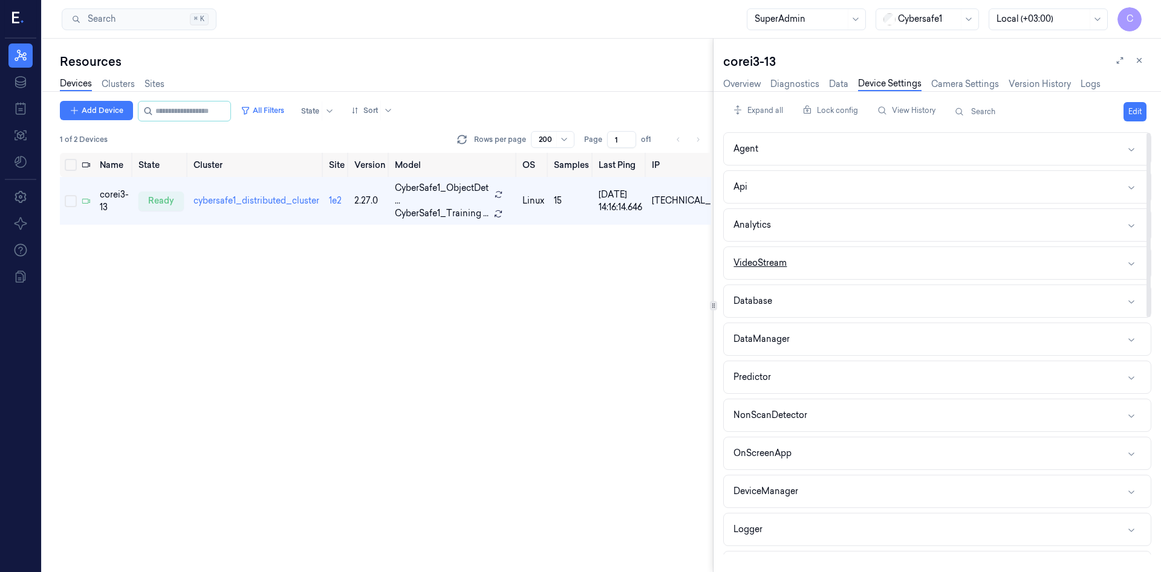
click at [858, 265] on button "VideoStream" at bounding box center [937, 263] width 427 height 32
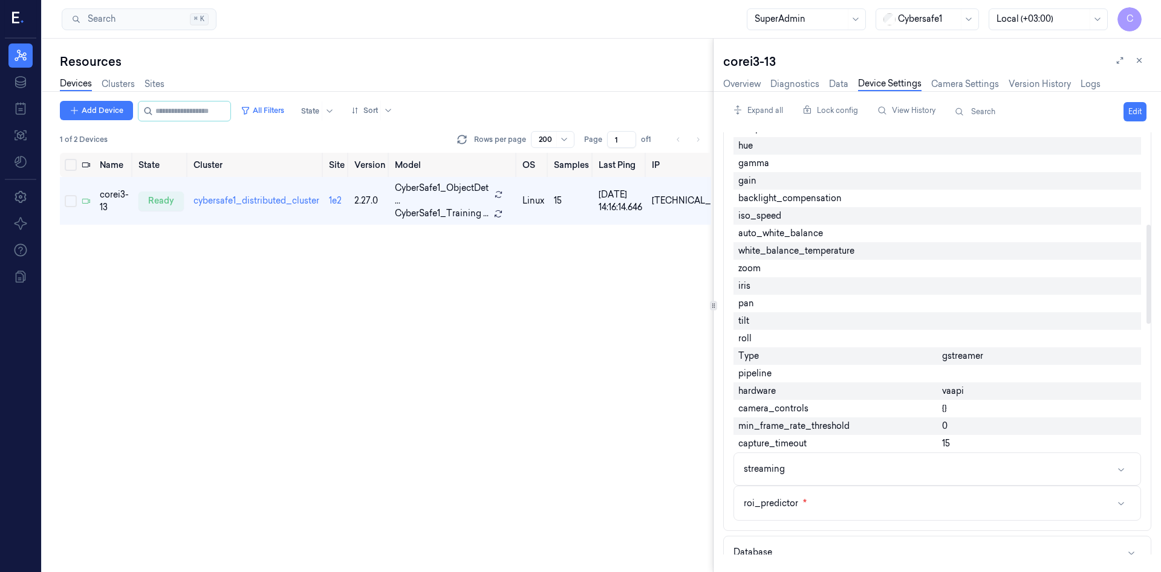
scroll to position [718, 0]
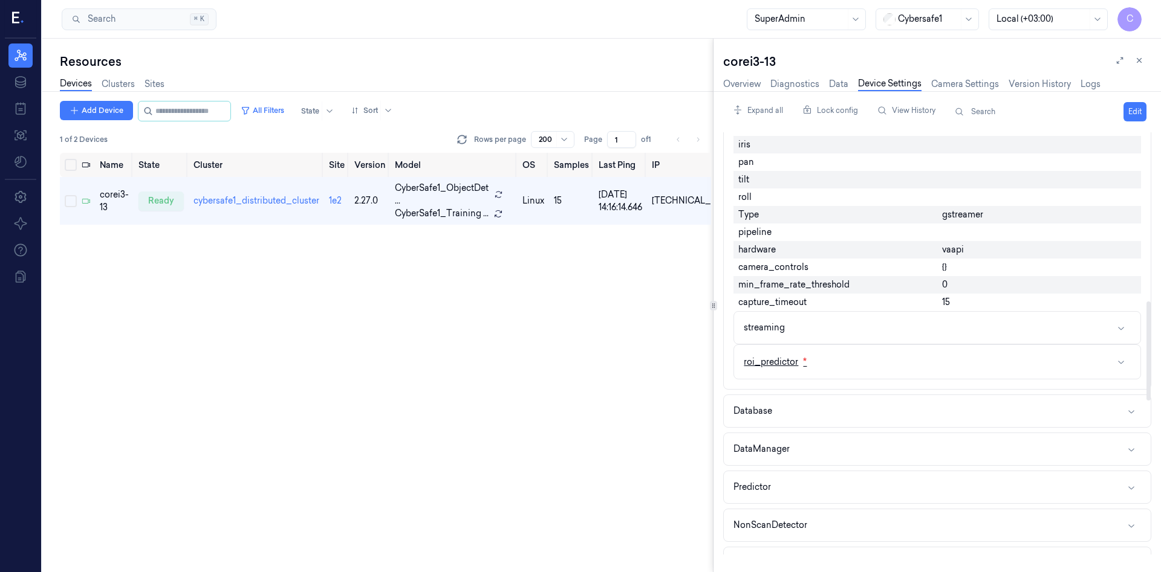
click at [858, 355] on button "roi_predictor *" at bounding box center [937, 362] width 406 height 34
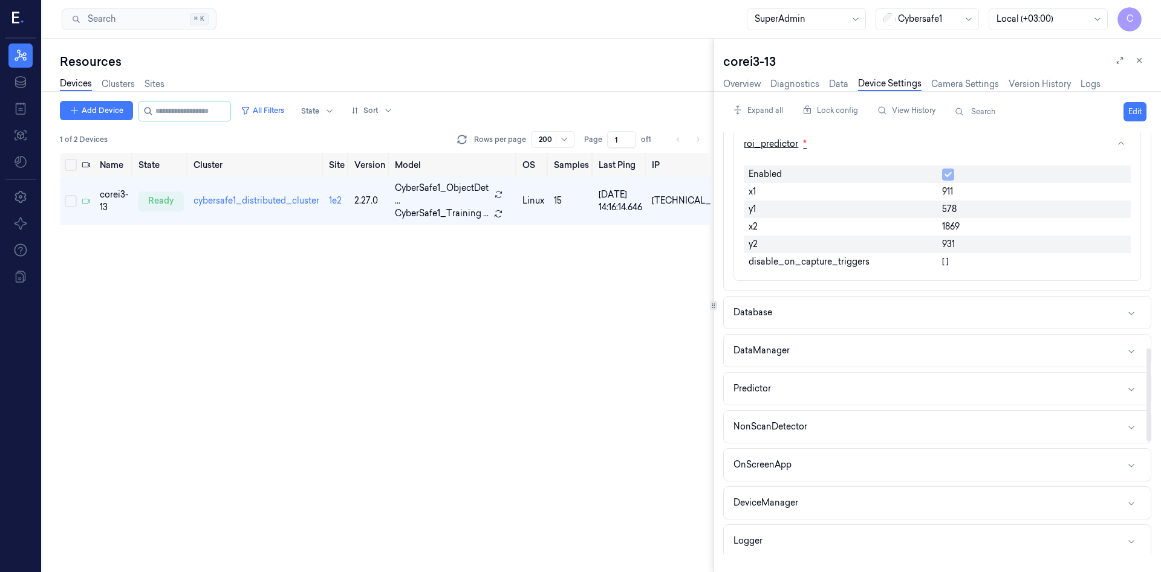
scroll to position [979, 0]
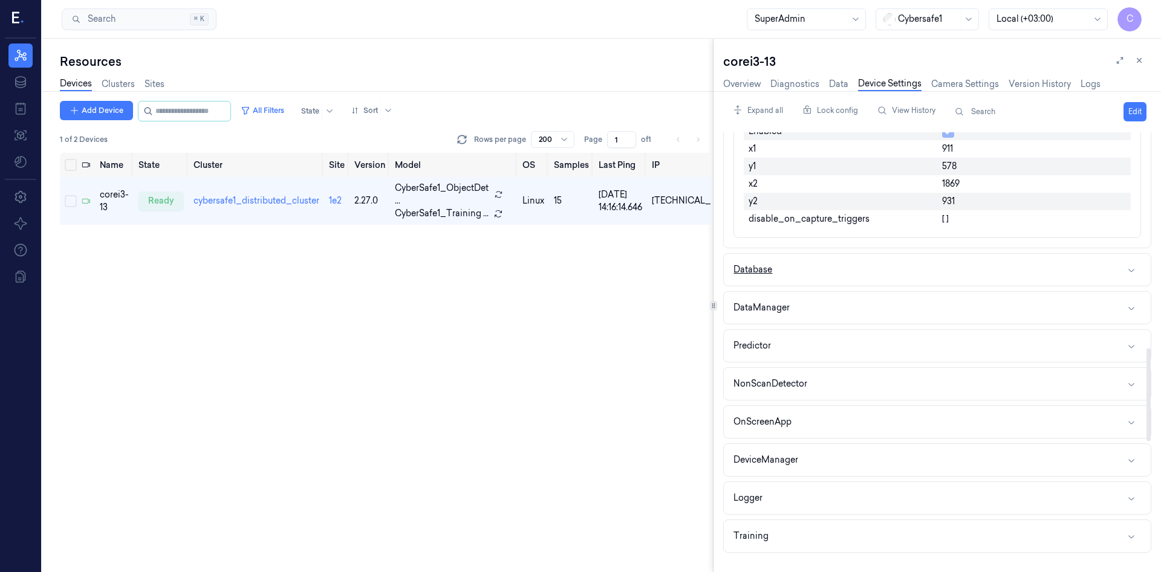
click at [789, 274] on button "Database" at bounding box center [937, 270] width 427 height 32
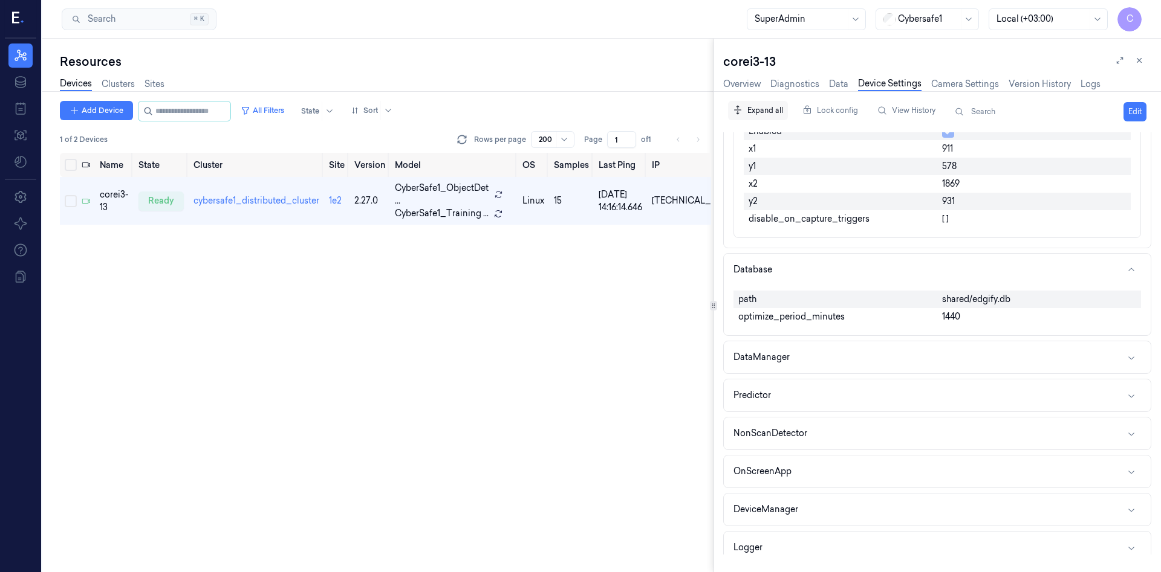
click at [762, 115] on div "Expand all" at bounding box center [758, 110] width 60 height 23
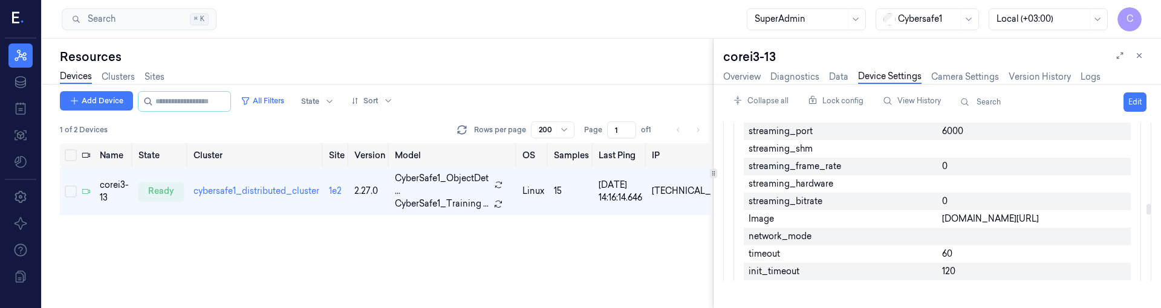
scroll to position [2783, 0]
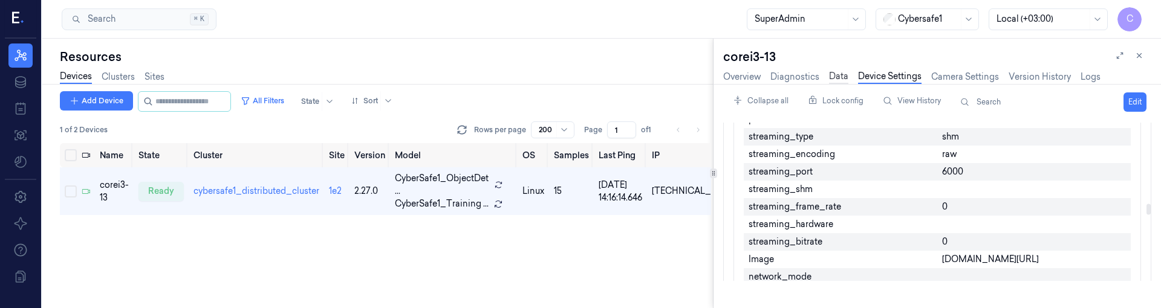
click at [837, 75] on link "Data" at bounding box center [838, 77] width 19 height 14
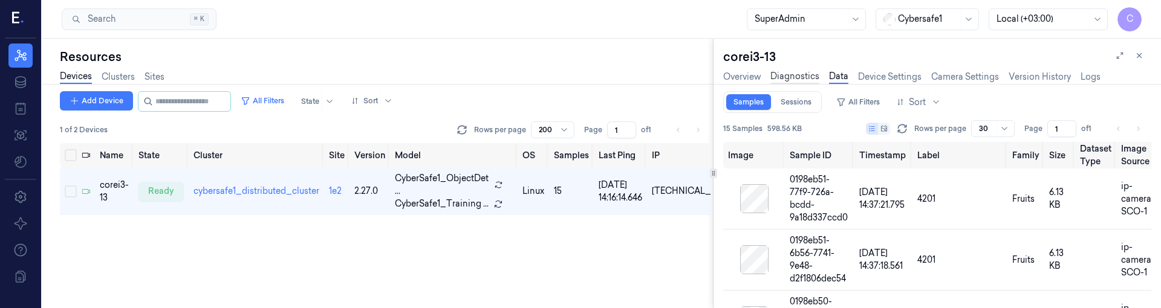
click at [800, 77] on link "Diagnostics" at bounding box center [794, 77] width 49 height 14
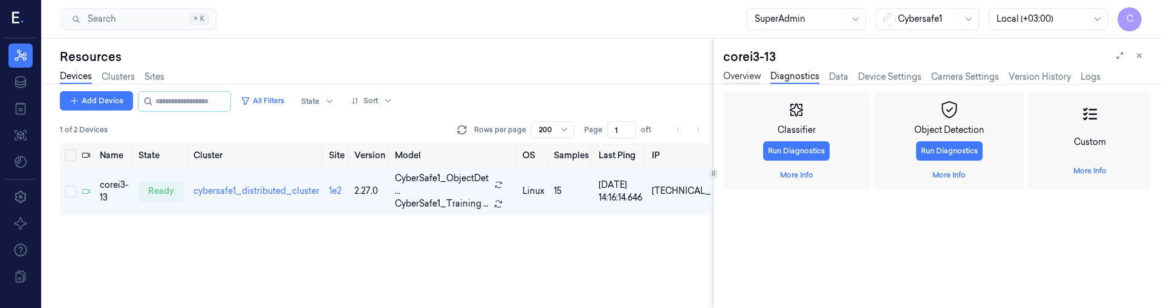
click at [747, 74] on link "Overview" at bounding box center [741, 77] width 37 height 14
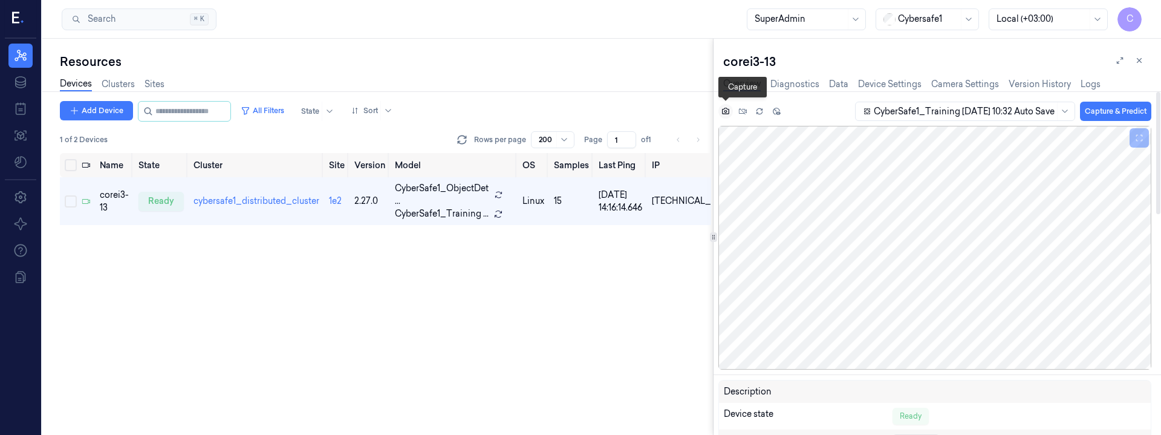
click at [728, 115] on button at bounding box center [725, 111] width 15 height 15
click at [741, 114] on icon at bounding box center [742, 111] width 8 height 8
click at [757, 111] on icon at bounding box center [759, 111] width 8 height 8
click at [773, 111] on icon at bounding box center [776, 111] width 8 height 8
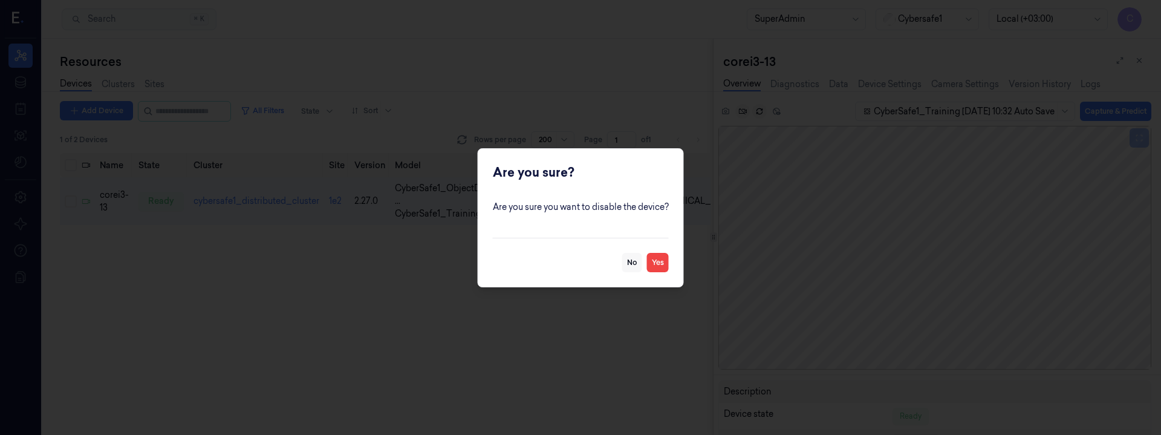
click at [638, 261] on button "No" at bounding box center [632, 262] width 20 height 19
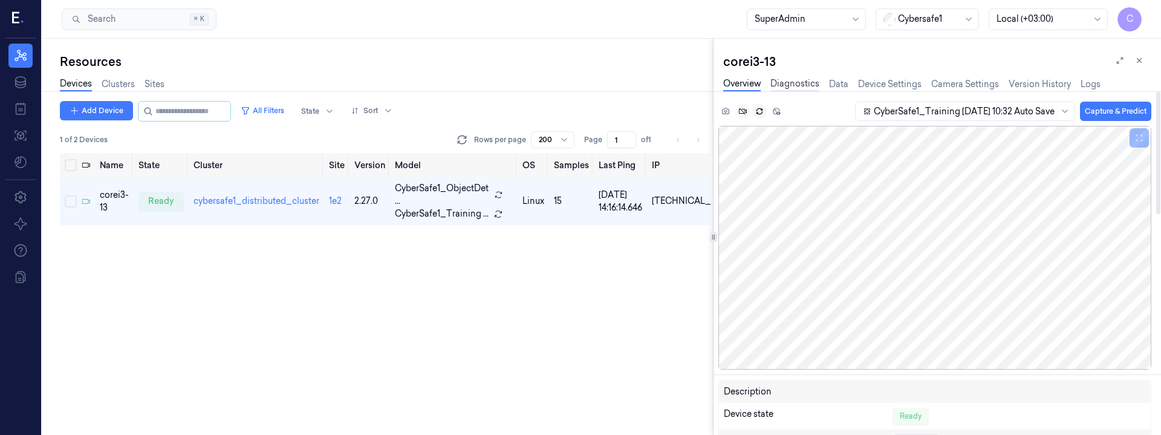
click at [796, 81] on link "Diagnostics" at bounding box center [794, 84] width 49 height 14
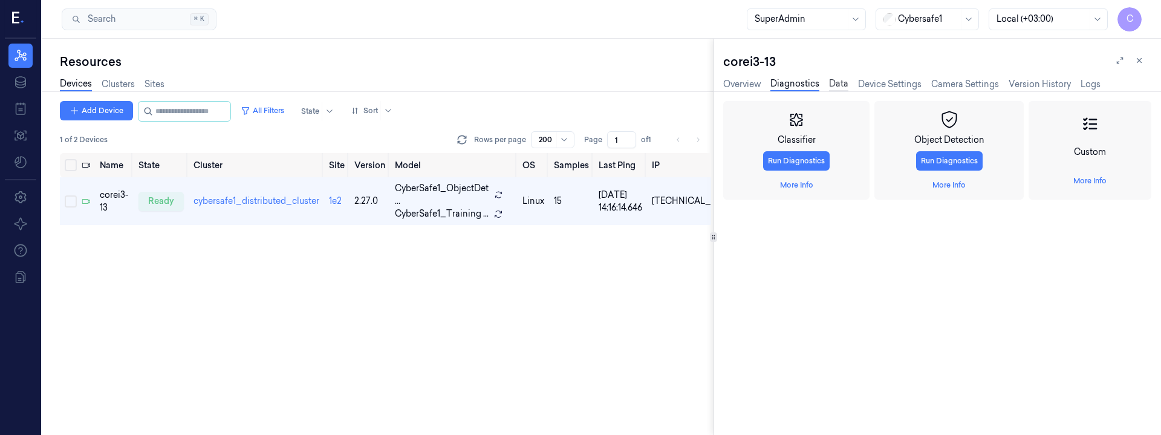
click at [831, 88] on link "Data" at bounding box center [838, 84] width 19 height 14
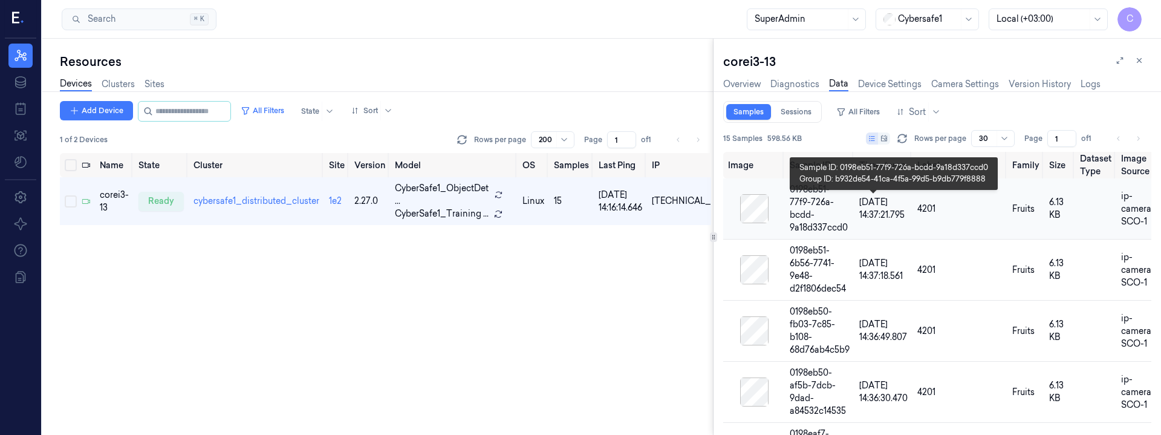
click at [841, 203] on div "0198eb51-77f9-726a-bcdd-9a18d337ccd0" at bounding box center [819, 208] width 60 height 51
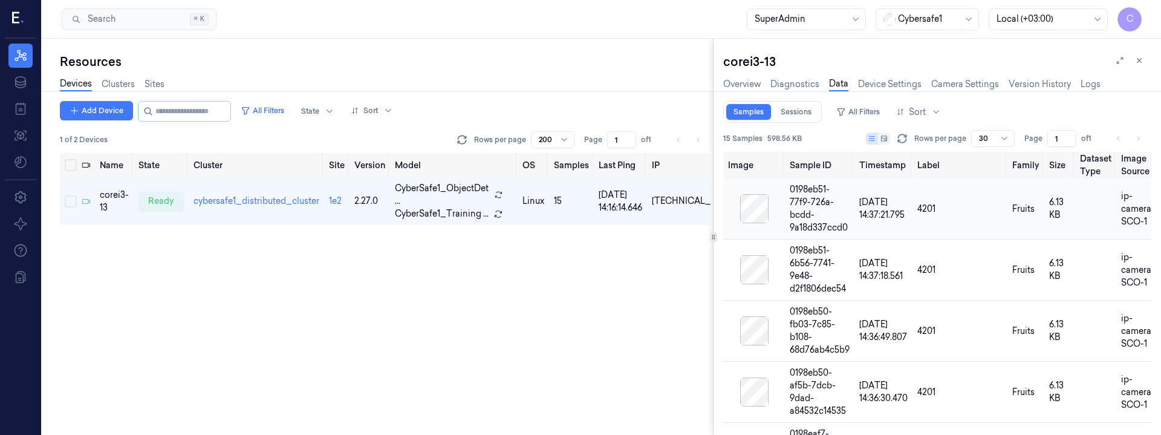
click at [752, 213] on div at bounding box center [753, 208] width 51 height 29
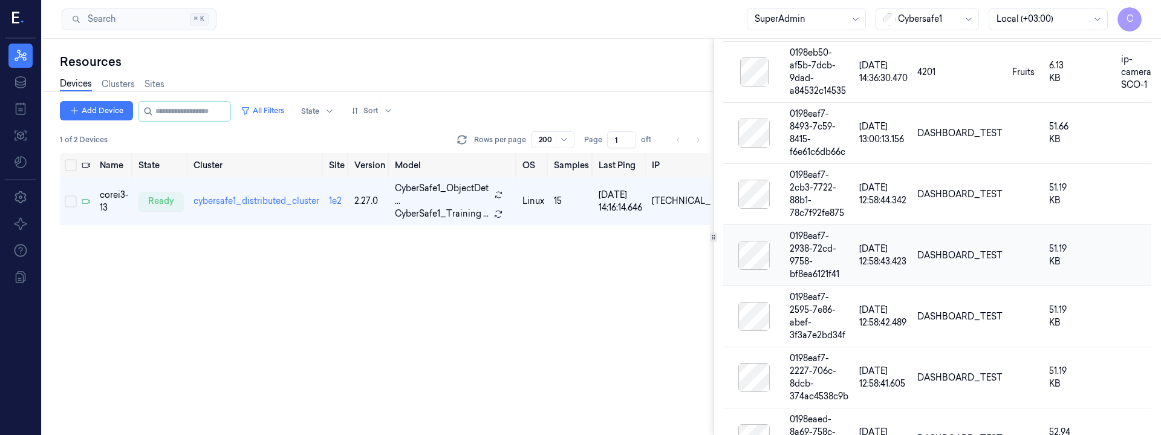
scroll to position [326, 0]
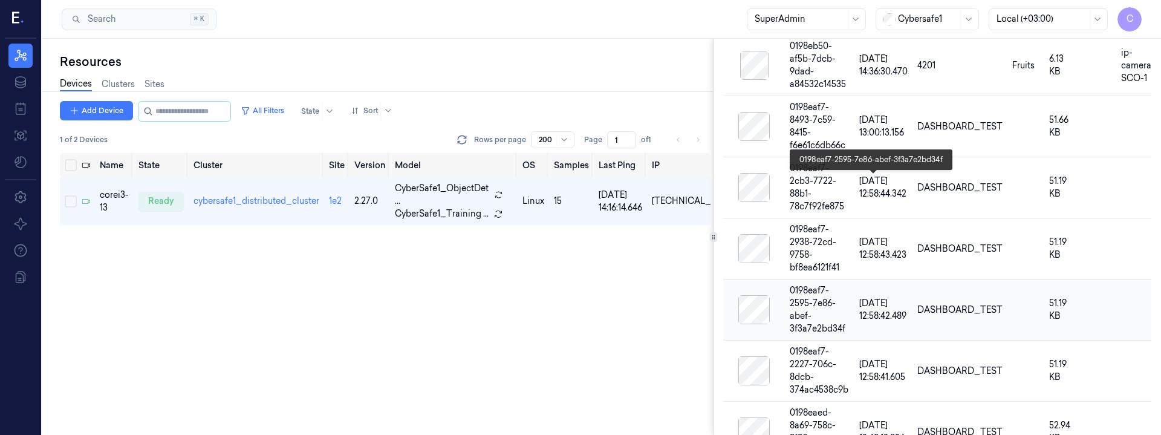
click at [827, 284] on div "0198eaf7-2595-7e86-abef-3f3a7e2bd34f" at bounding box center [819, 309] width 60 height 51
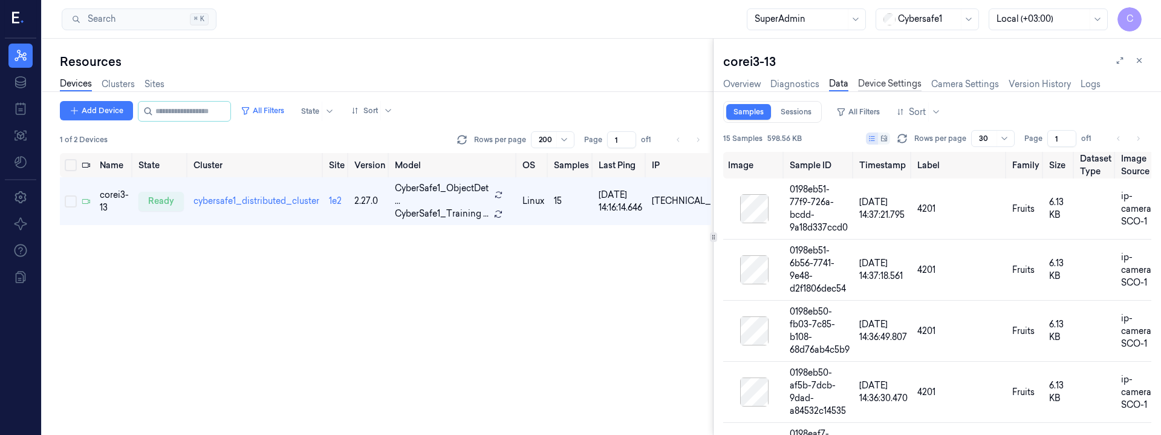
click at [892, 83] on link "Device Settings" at bounding box center [889, 84] width 63 height 14
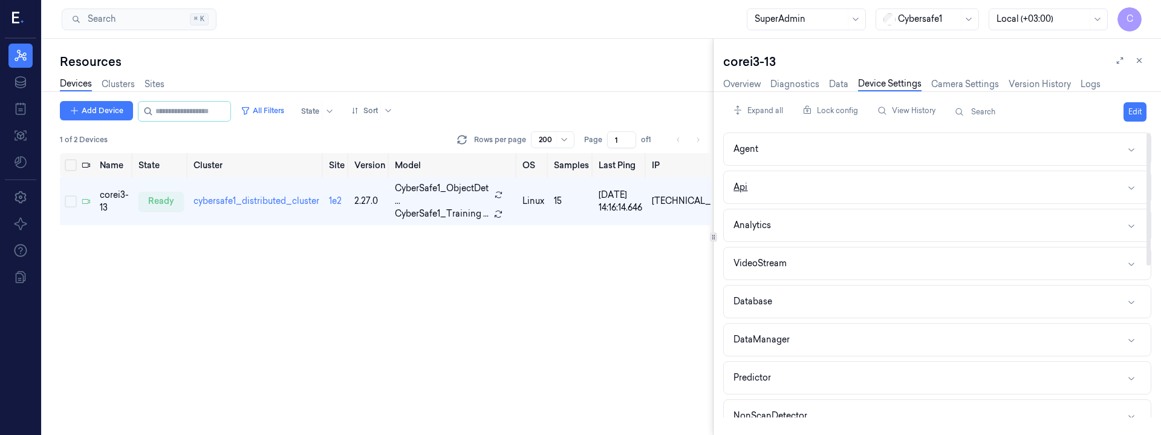
click at [780, 184] on button "Api" at bounding box center [937, 187] width 427 height 32
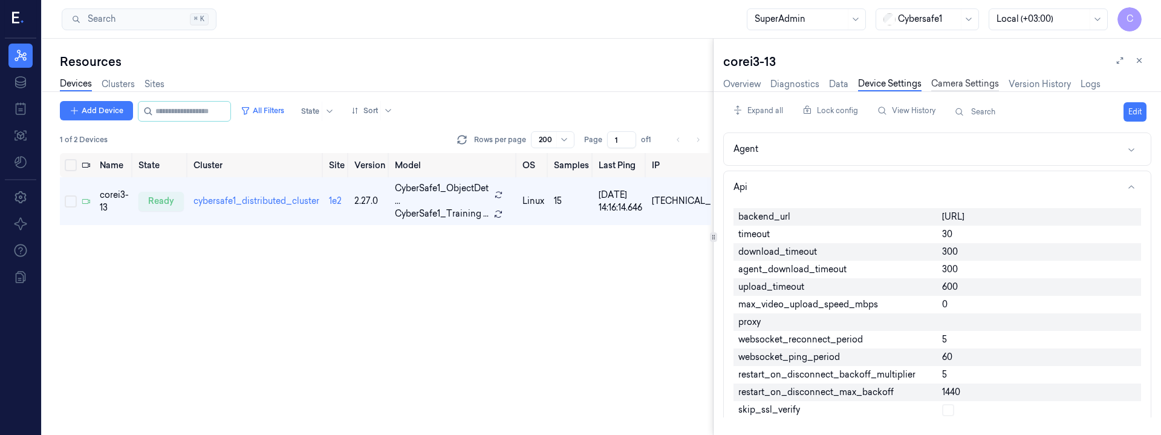
click at [951, 83] on link "Camera Settings" at bounding box center [965, 84] width 68 height 14
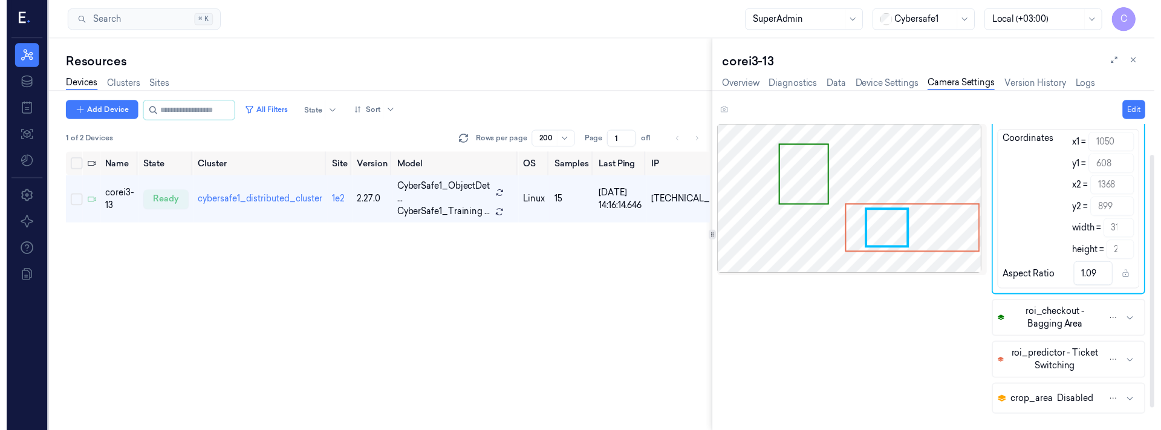
scroll to position [44, 0]
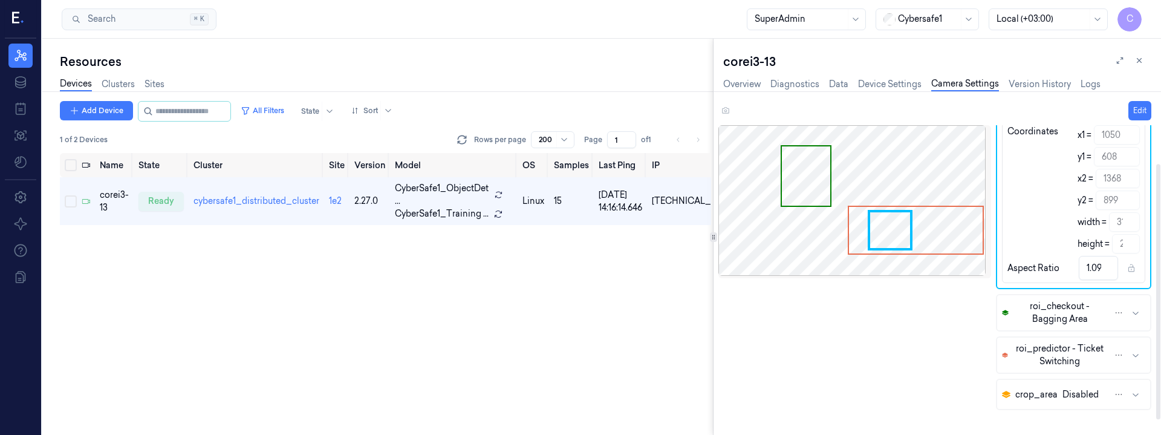
click at [1141, 309] on button "roi_checkout - Bagging Area" at bounding box center [1073, 312] width 153 height 35
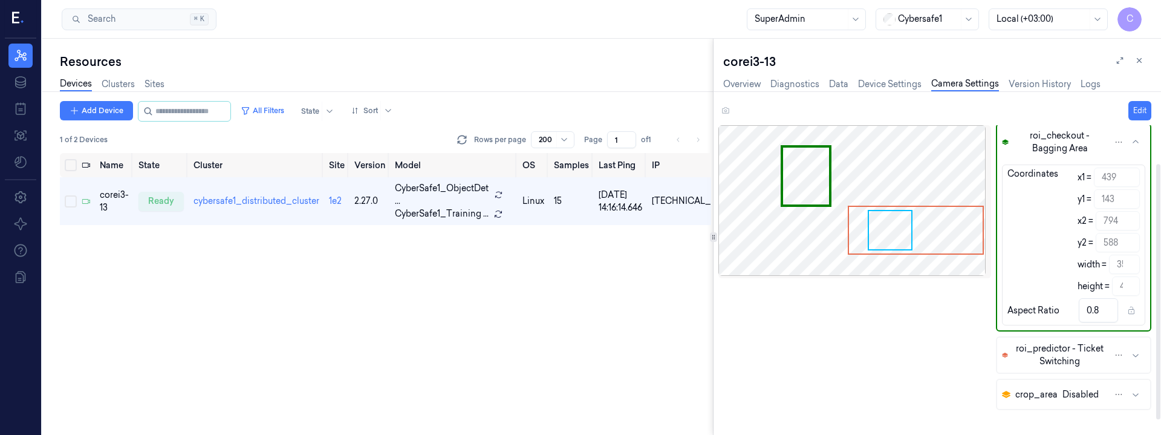
click at [1131, 349] on button "roi_predictor - Ticket Switching" at bounding box center [1073, 354] width 153 height 35
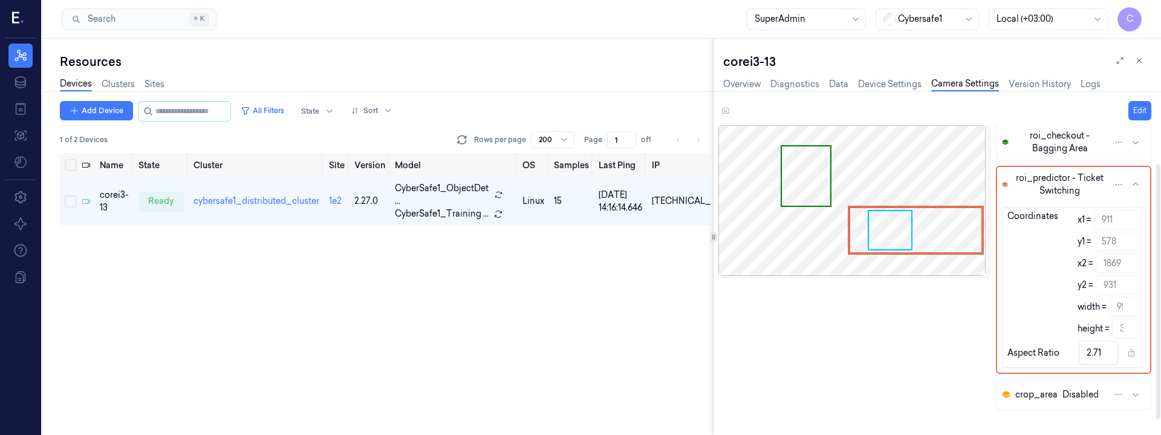
click at [1139, 394] on icon "button" at bounding box center [1135, 394] width 10 height 10
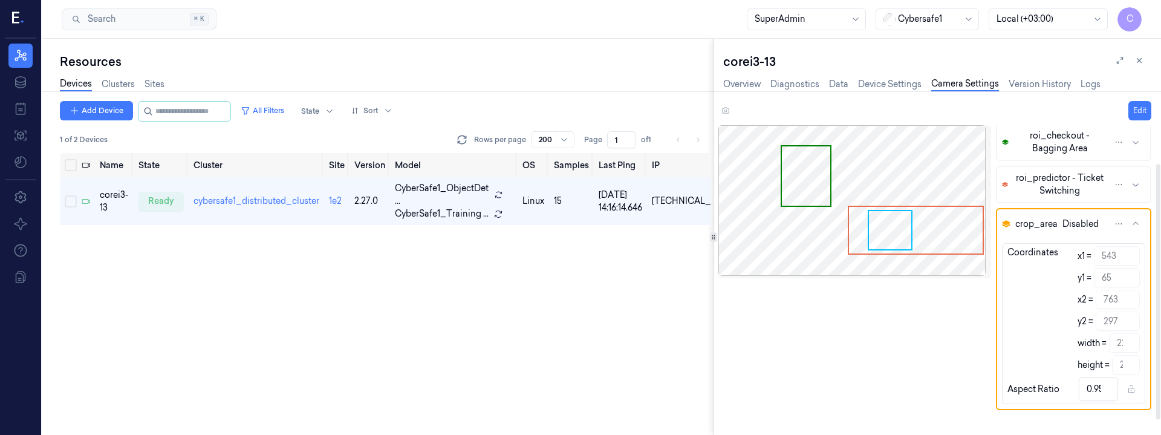
click at [1138, 224] on icon "button" at bounding box center [1135, 224] width 10 height 10
click at [1139, 59] on icon at bounding box center [1139, 60] width 8 height 8
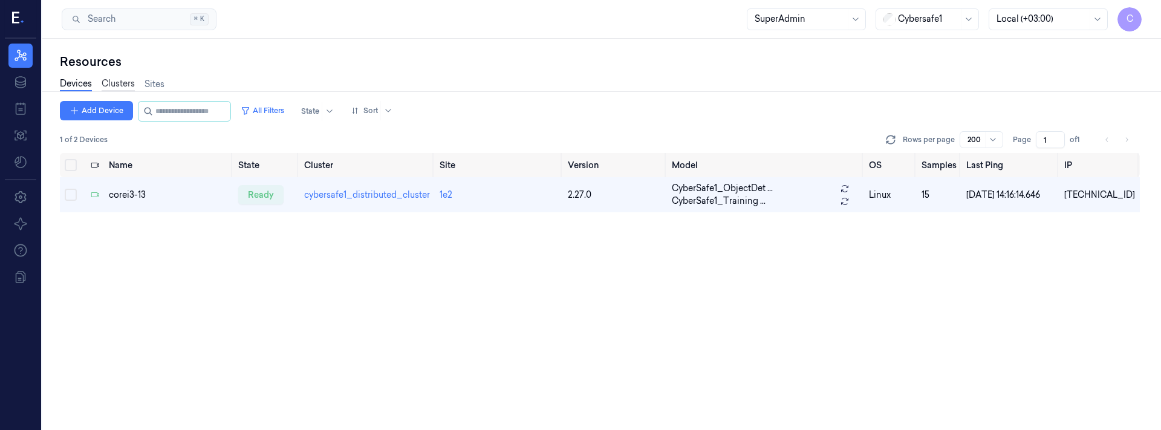
click at [115, 80] on link "Clusters" at bounding box center [118, 84] width 33 height 14
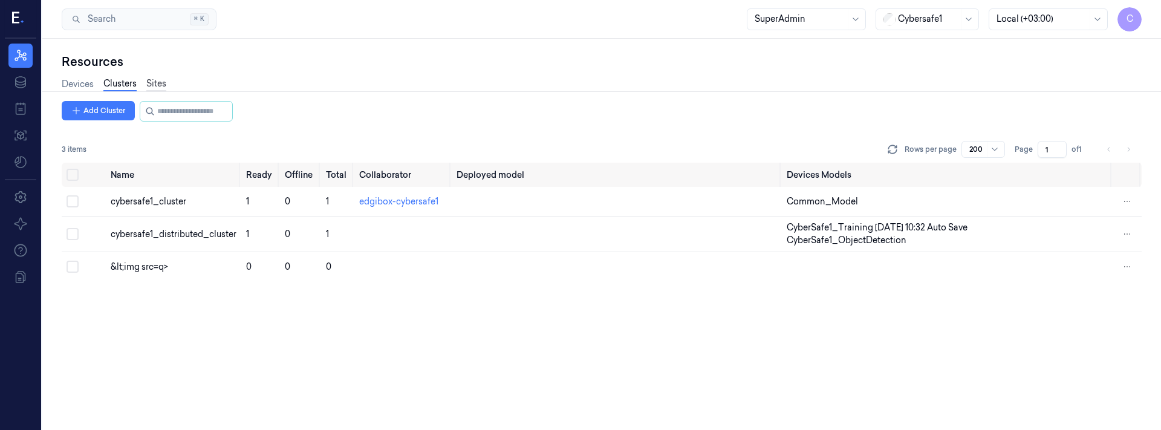
click at [158, 86] on link "Sites" at bounding box center [156, 84] width 20 height 14
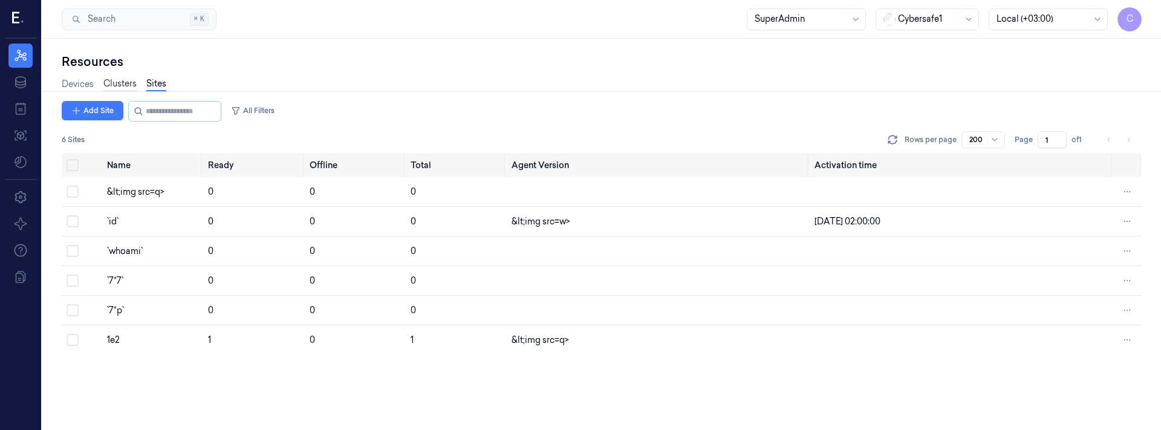
click at [120, 84] on link "Clusters" at bounding box center [119, 84] width 33 height 14
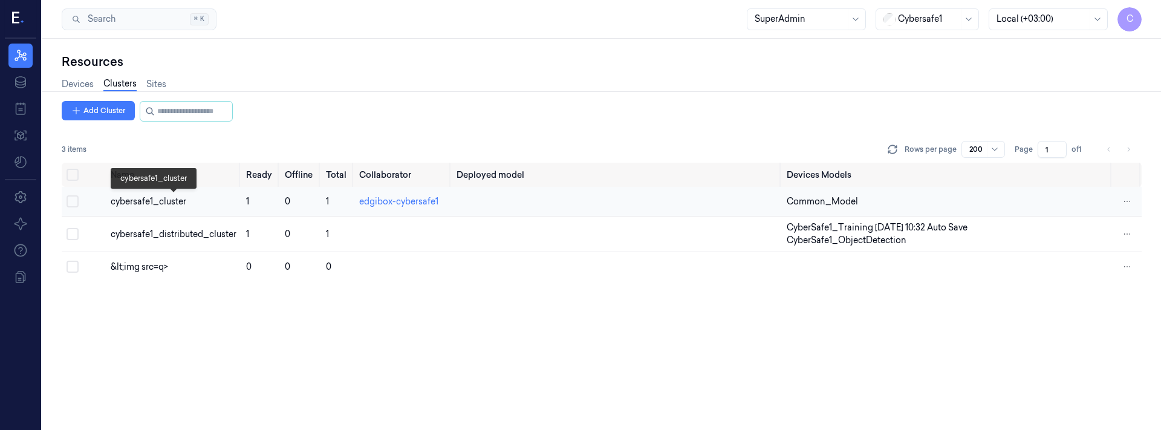
click at [173, 202] on div "cybersafe1_cluster" at bounding box center [174, 201] width 126 height 13
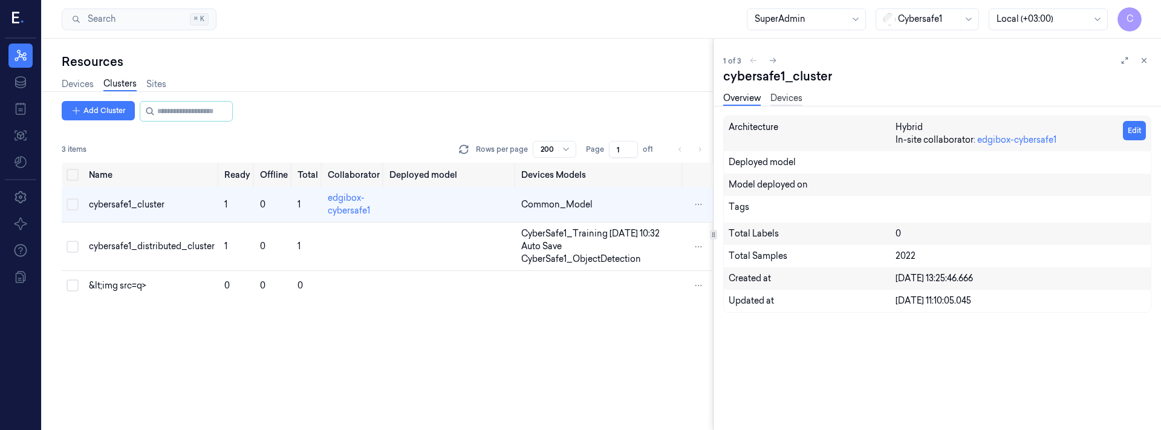
click at [794, 100] on link "Devices" at bounding box center [786, 99] width 32 height 14
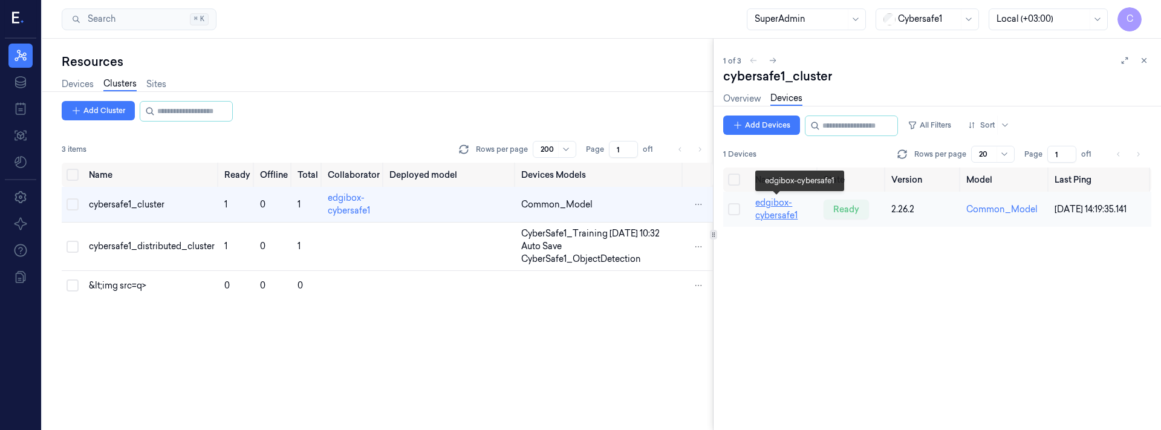
click at [782, 215] on link "edgibox-cybersafe1" at bounding box center [776, 209] width 42 height 24
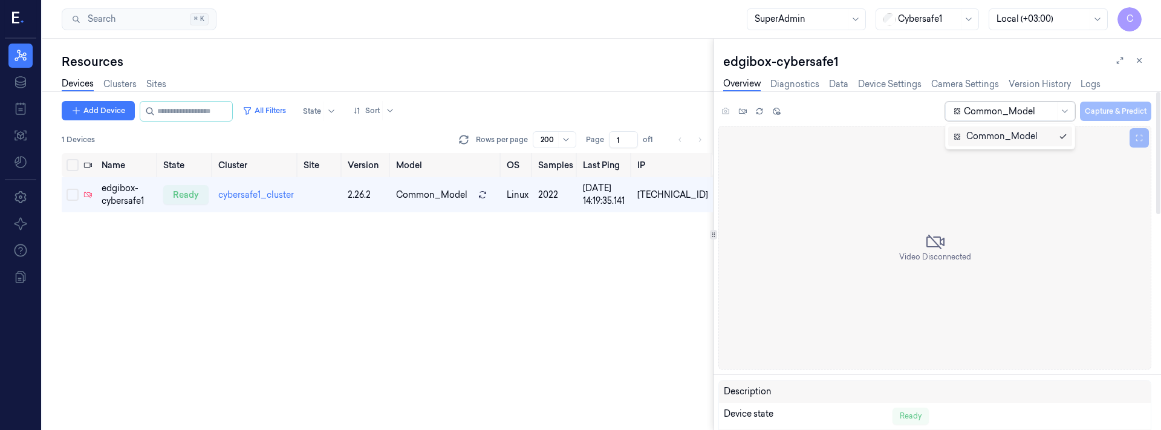
click at [1050, 109] on div at bounding box center [1009, 111] width 91 height 13
click at [993, 135] on div "Common_Model" at bounding box center [995, 136] width 85 height 13
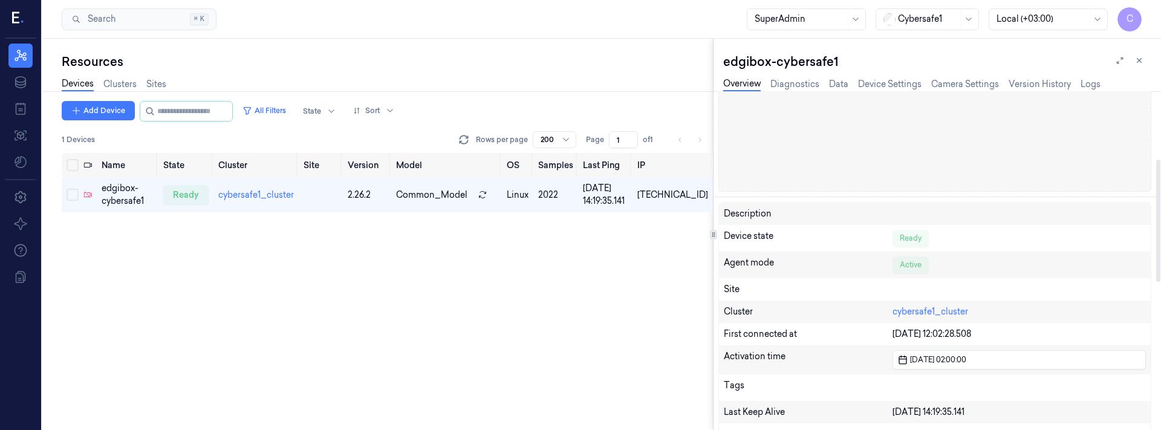
scroll to position [196, 0]
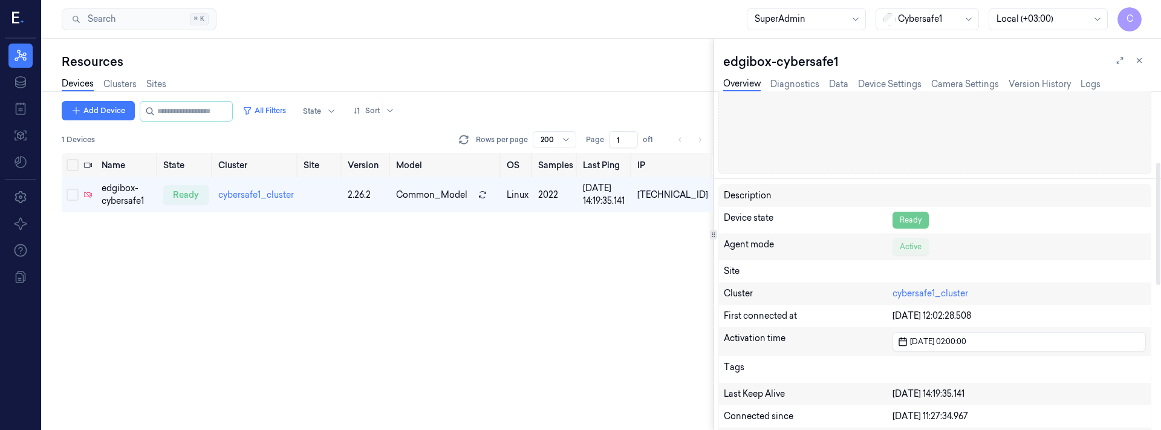
click at [919, 217] on div "Ready" at bounding box center [910, 220] width 36 height 17
